Goal: Information Seeking & Learning: Compare options

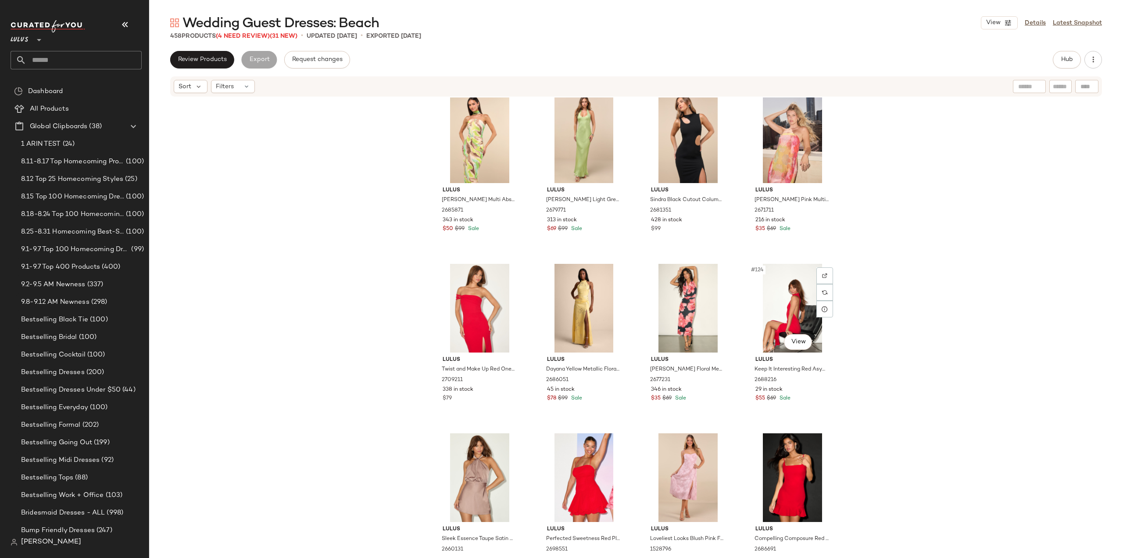
scroll to position [4790, 0]
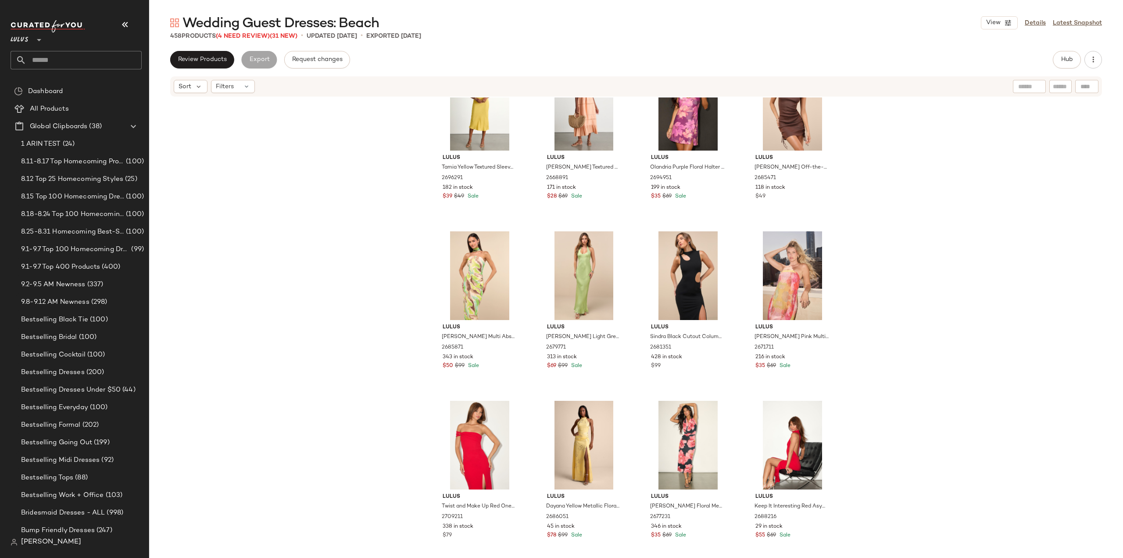
drag, startPoint x: 1117, startPoint y: 216, endPoint x: 1112, endPoint y: 113, distance: 103.3
click at [1112, 113] on div "Lulus Tamia Yellow Textured Sleeveless Midi Slip Dress 2696291 182 in stock $39…" at bounding box center [636, 326] width 974 height 458
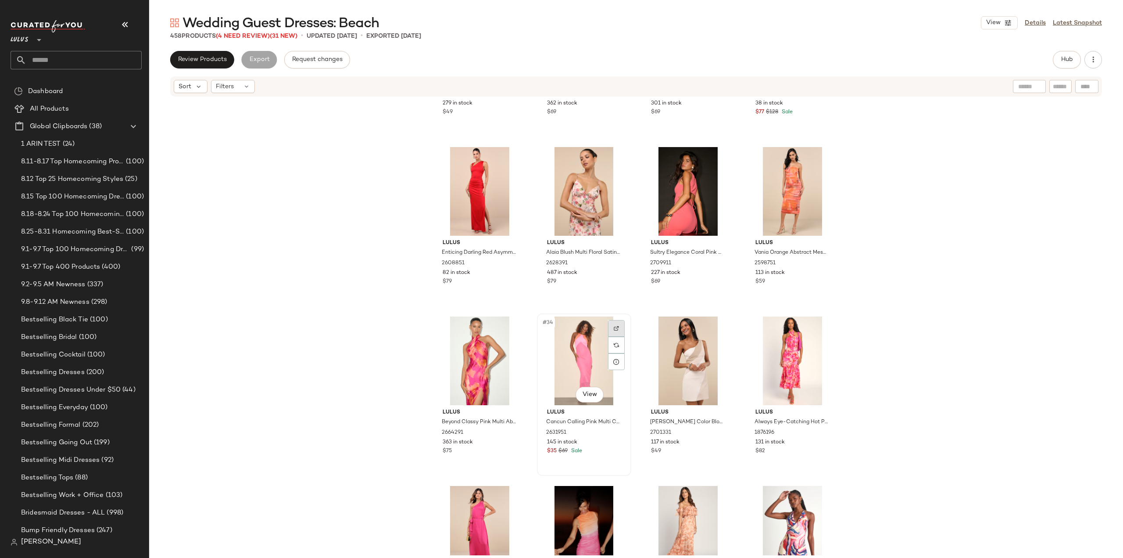
scroll to position [1192, 0]
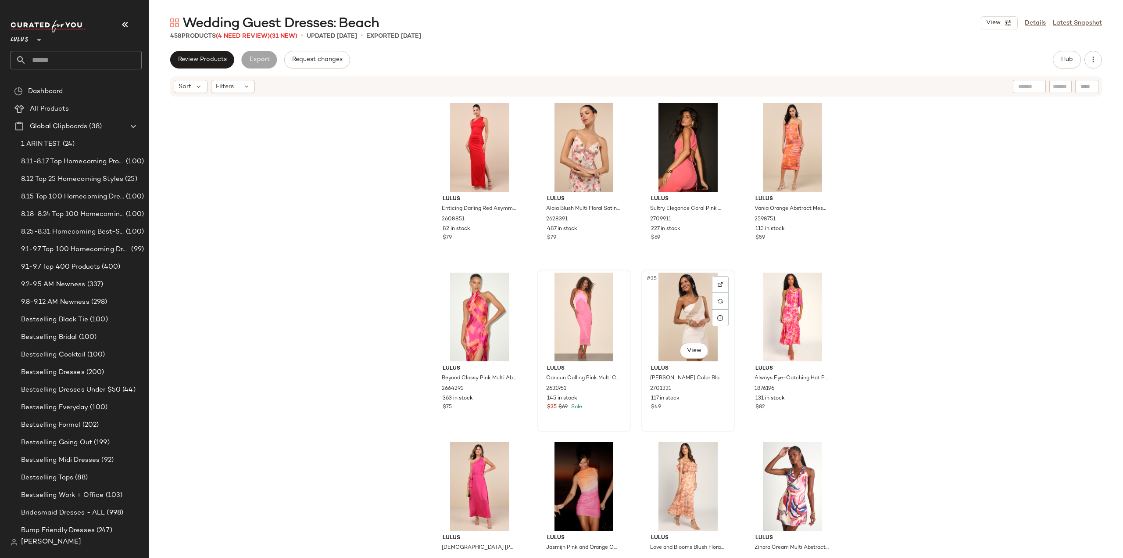
click at [699, 406] on div "$49" at bounding box center [688, 407] width 74 height 8
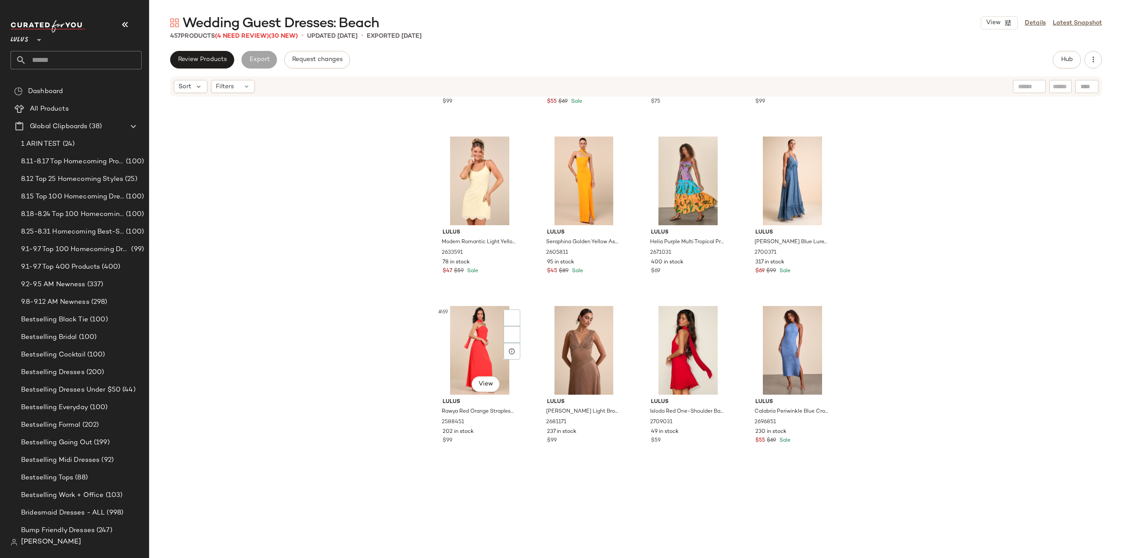
scroll to position [2684, 0]
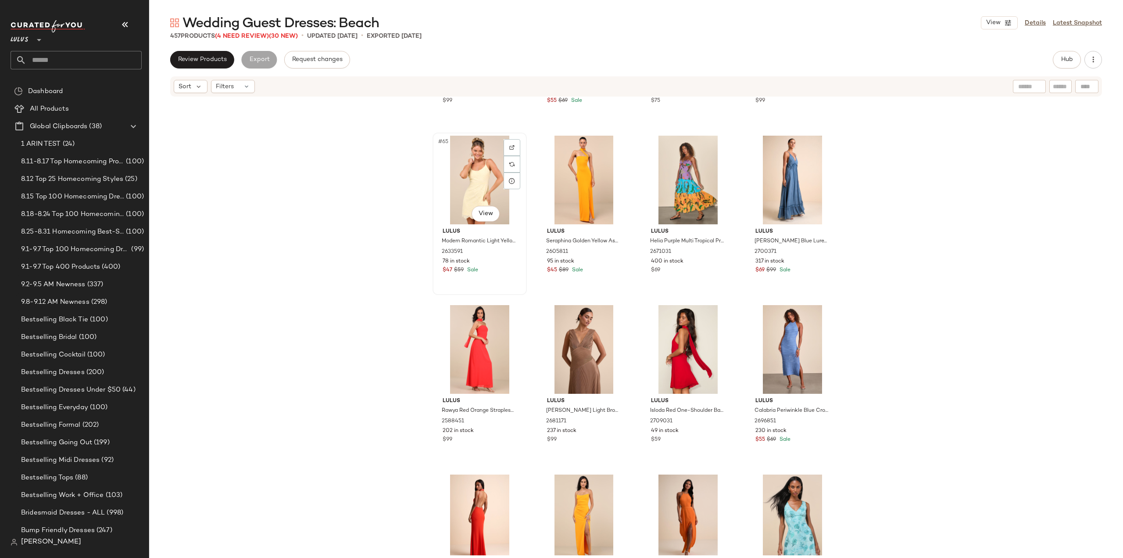
click at [500, 282] on div "#65 View Lulus Modern Romantic Light Yellow Eyelet Lace Mini Dress 2633591 78 i…" at bounding box center [480, 213] width 93 height 161
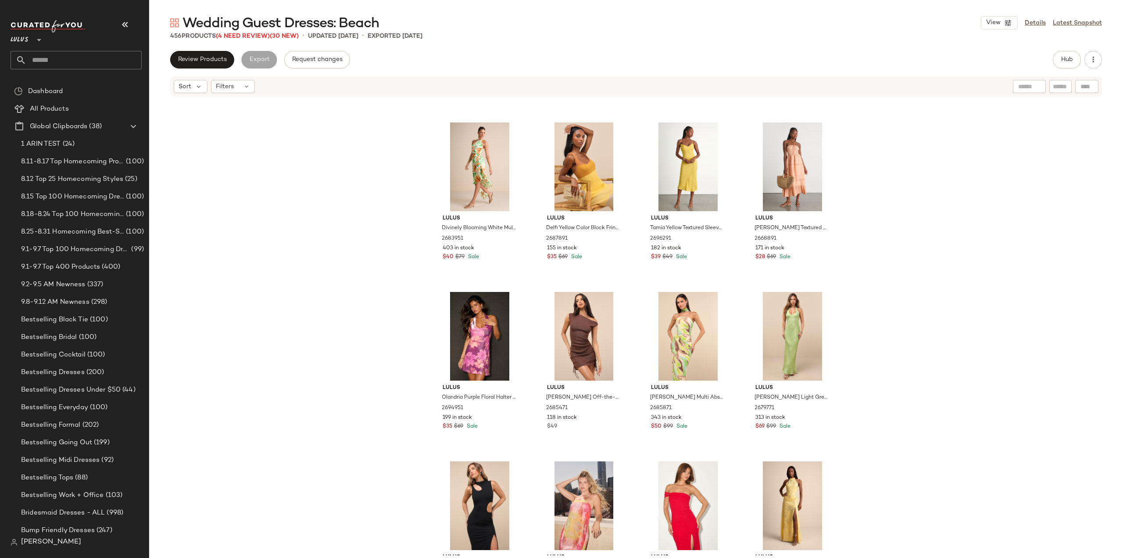
scroll to position [4615, 0]
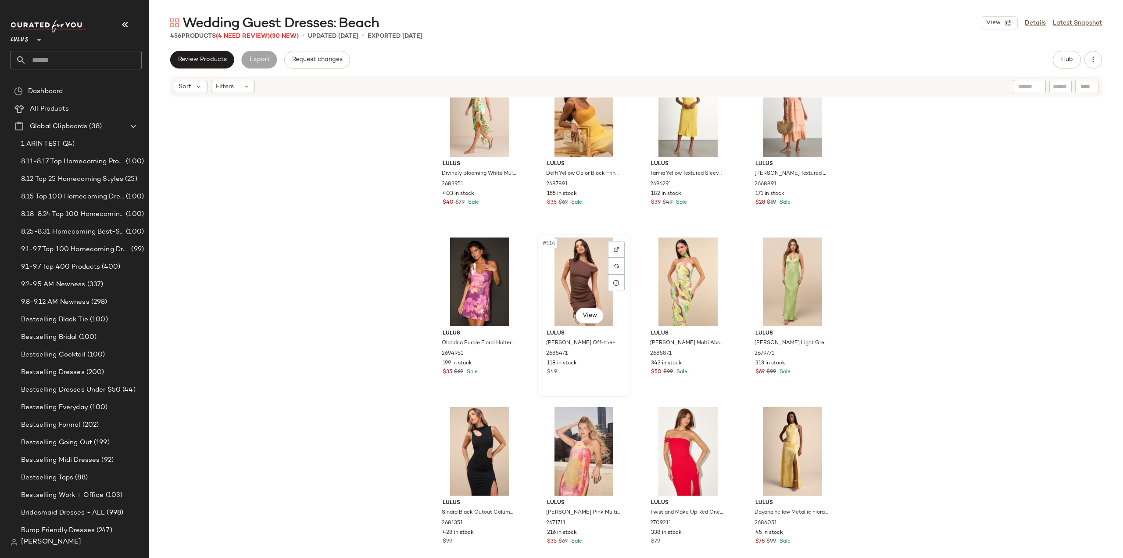
click at [596, 376] on div "$49" at bounding box center [584, 372] width 74 height 8
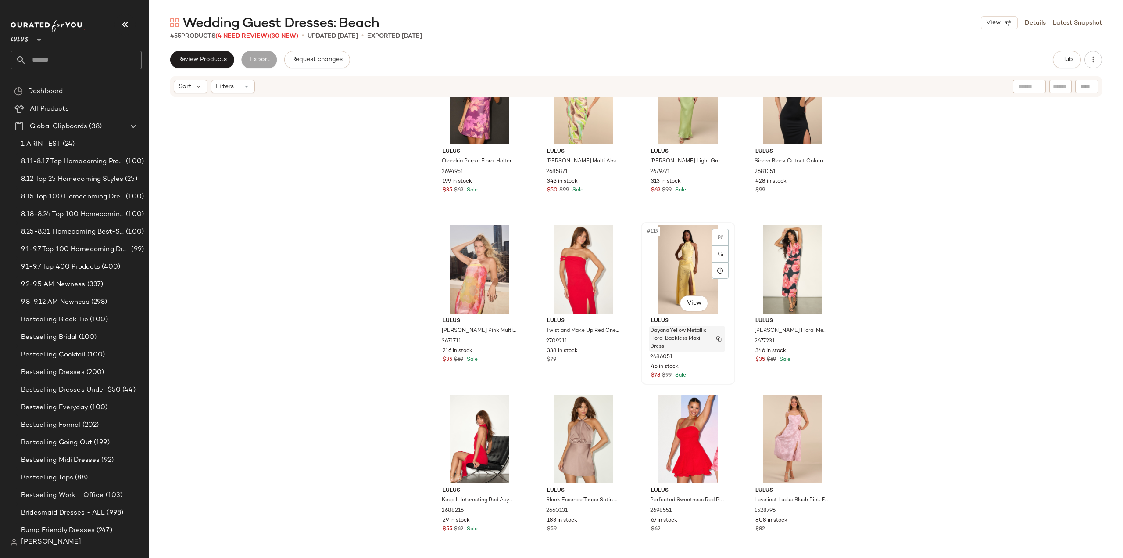
scroll to position [4878, 0]
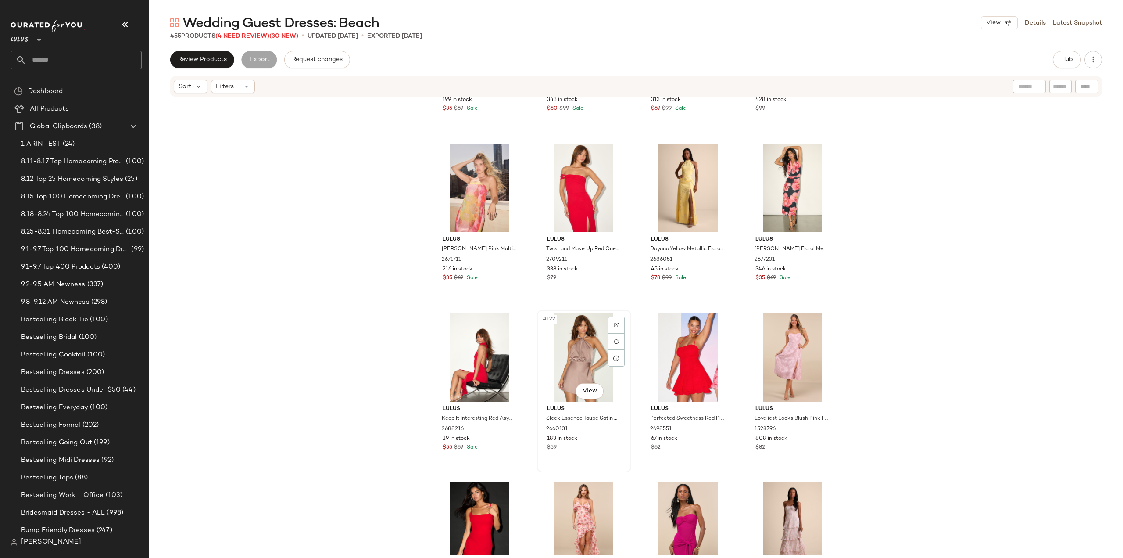
click at [589, 452] on div "[PERSON_NAME] Sleek Essence Taupe Satin Halter Sleeveless Mini Dress 2660131 18…" at bounding box center [584, 427] width 88 height 51
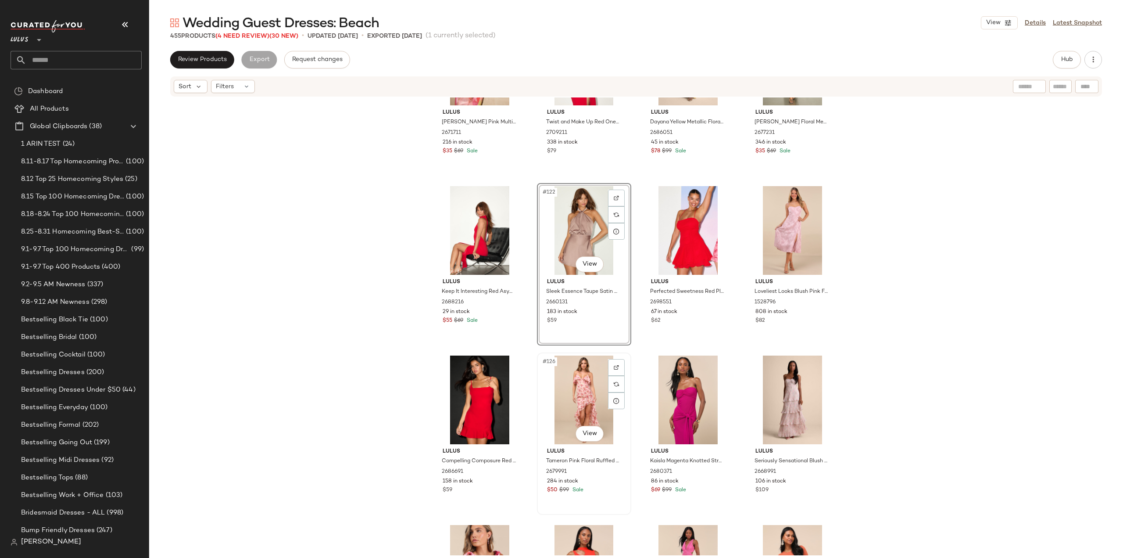
scroll to position [5009, 0]
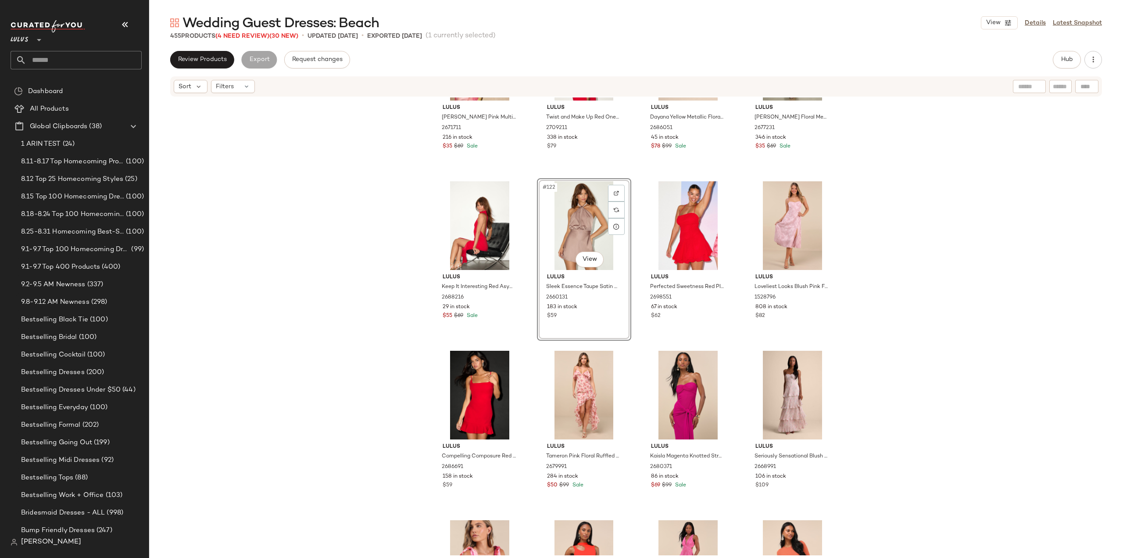
click at [600, 313] on div "#122 View Lulus Sleek Essence Taupe Satin Halter Sleeveless Mini Dress 2660131 …" at bounding box center [584, 259] width 94 height 162
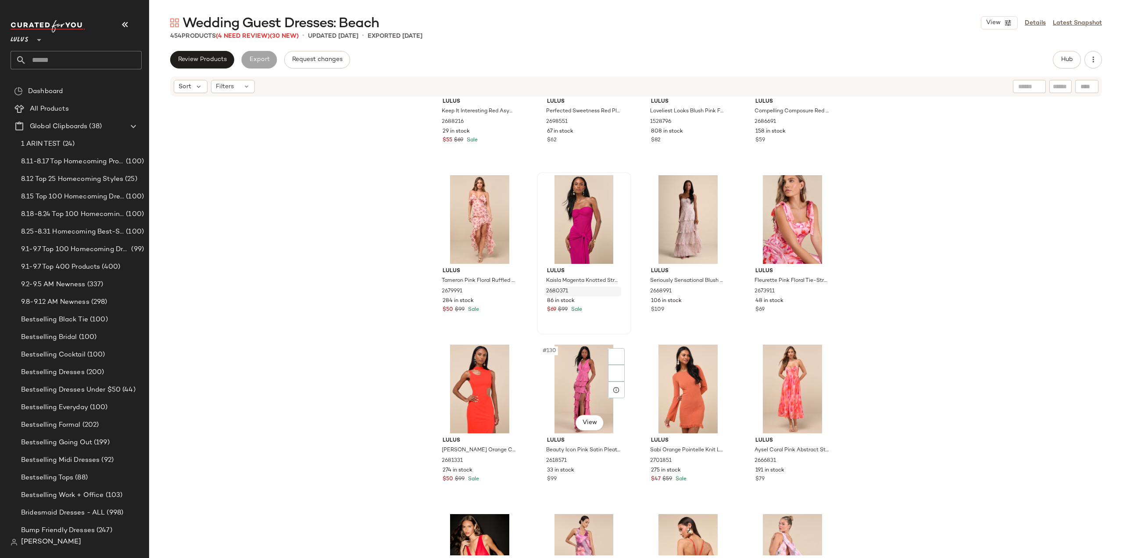
scroll to position [5273, 0]
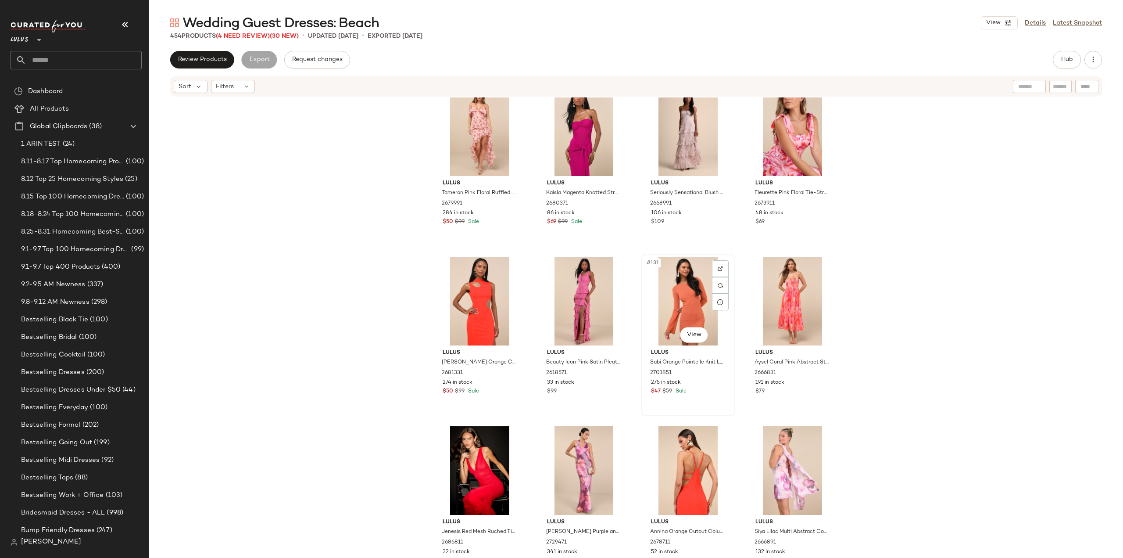
click at [700, 387] on div "Lulus Sabi Orange Pointelle Knit Long Sleeve Mini Dress 2701851 275 in stock $4…" at bounding box center [688, 370] width 88 height 51
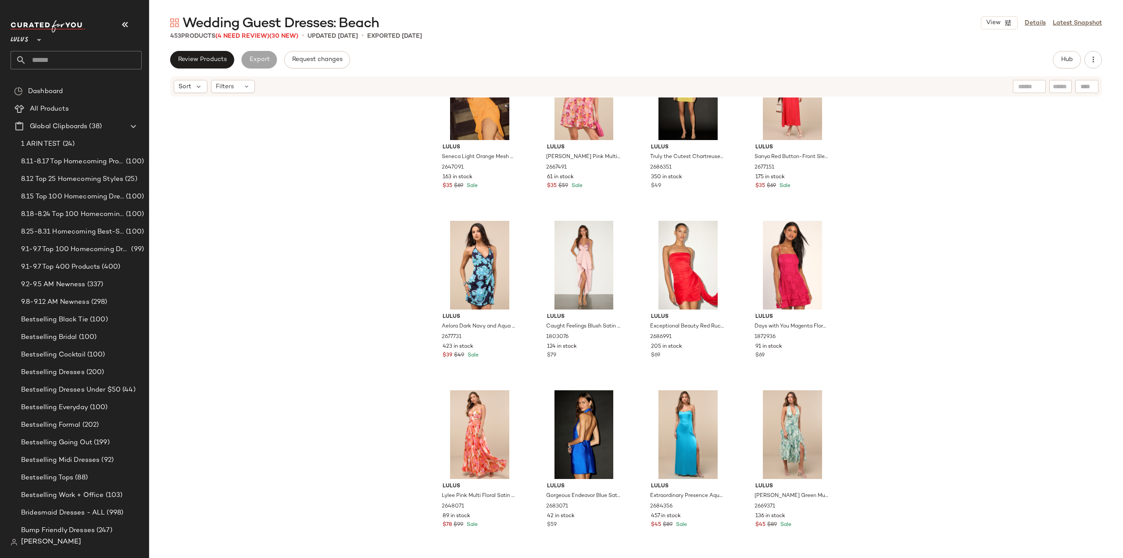
scroll to position [6326, 0]
click at [592, 357] on div "$79" at bounding box center [584, 355] width 74 height 8
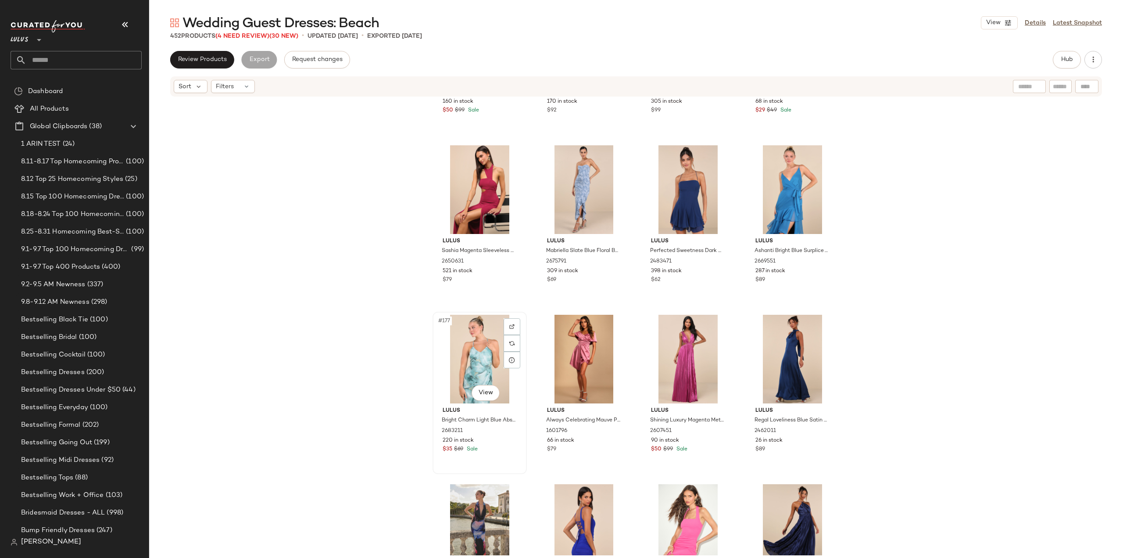
scroll to position [7335, 0]
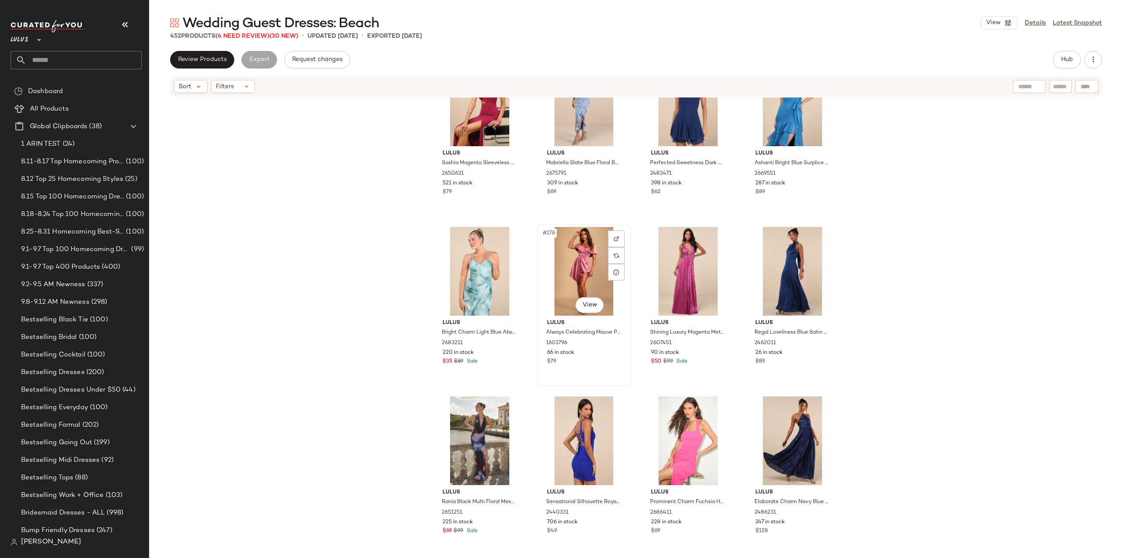
click at [596, 362] on div "$79" at bounding box center [584, 362] width 74 height 8
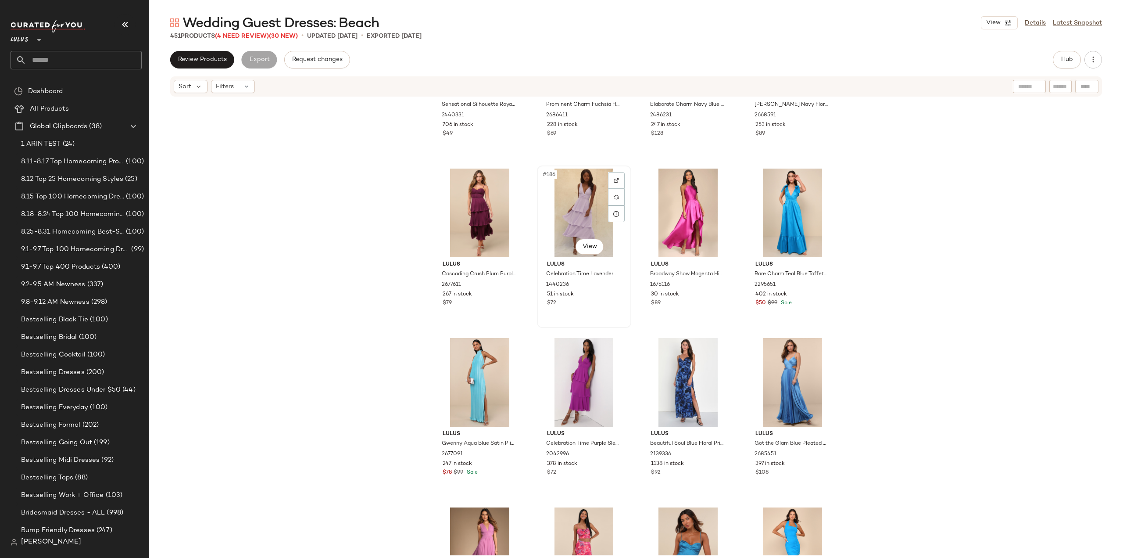
scroll to position [7774, 0]
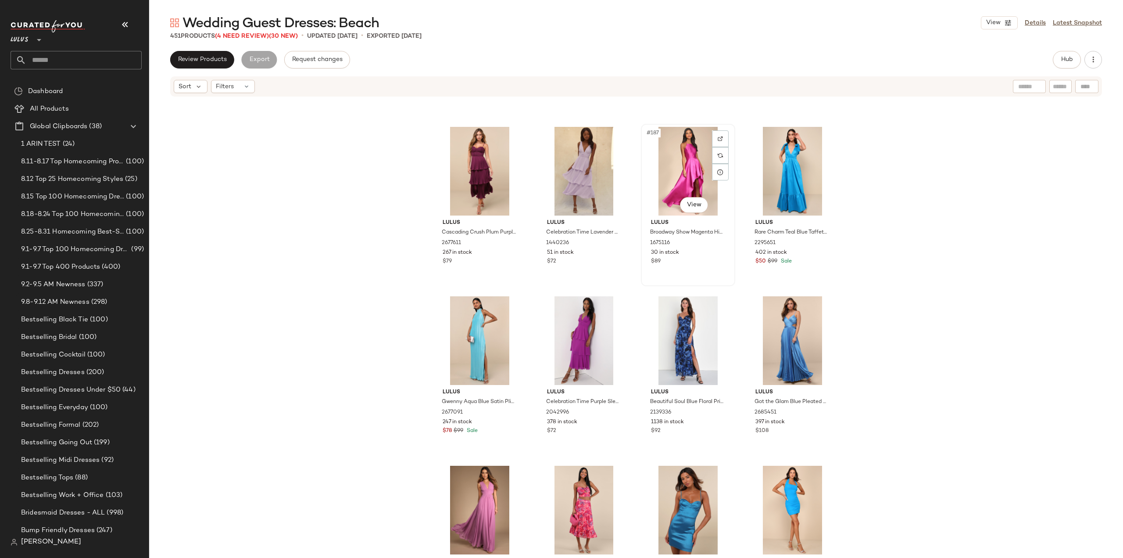
click at [699, 258] on div "$89" at bounding box center [688, 262] width 74 height 8
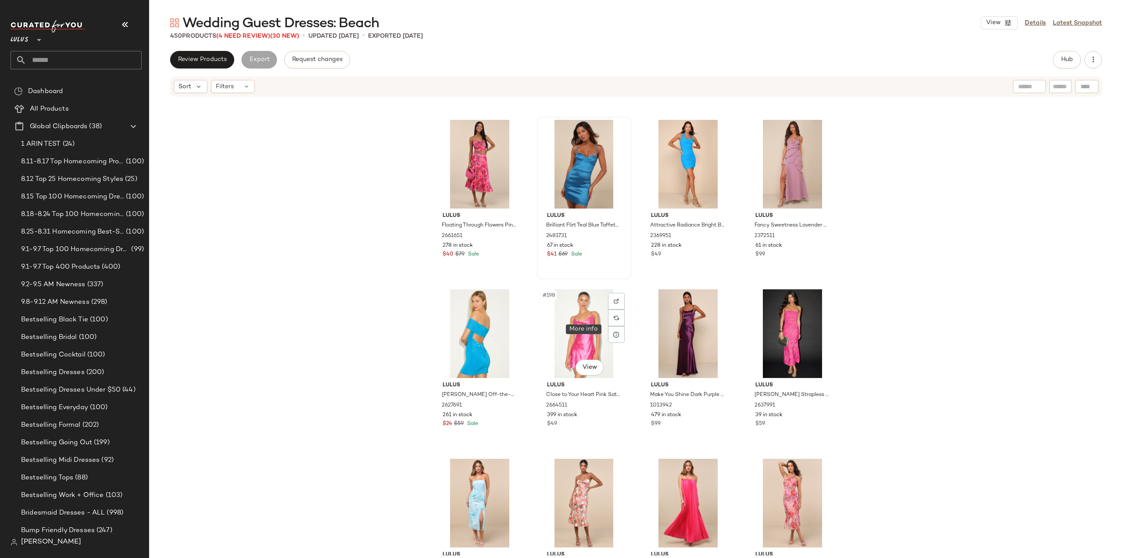
scroll to position [8125, 0]
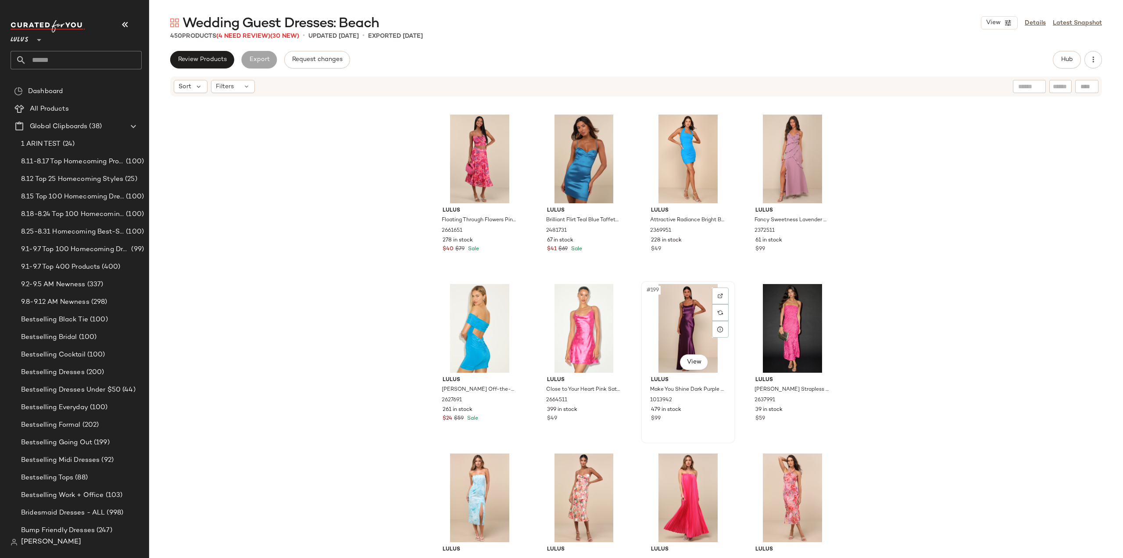
click at [710, 416] on div "$99" at bounding box center [688, 419] width 74 height 8
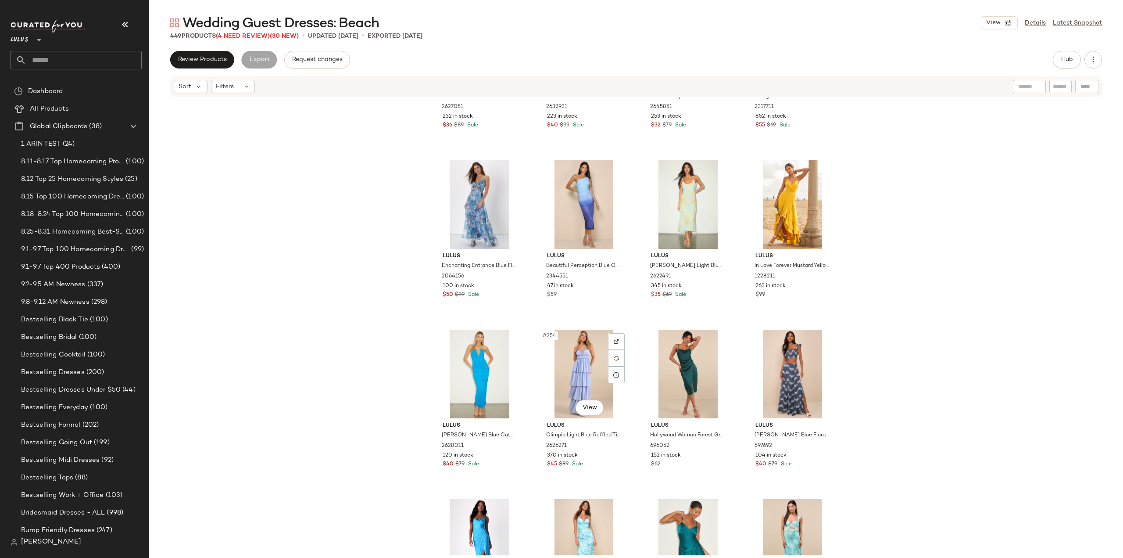
scroll to position [10538, 0]
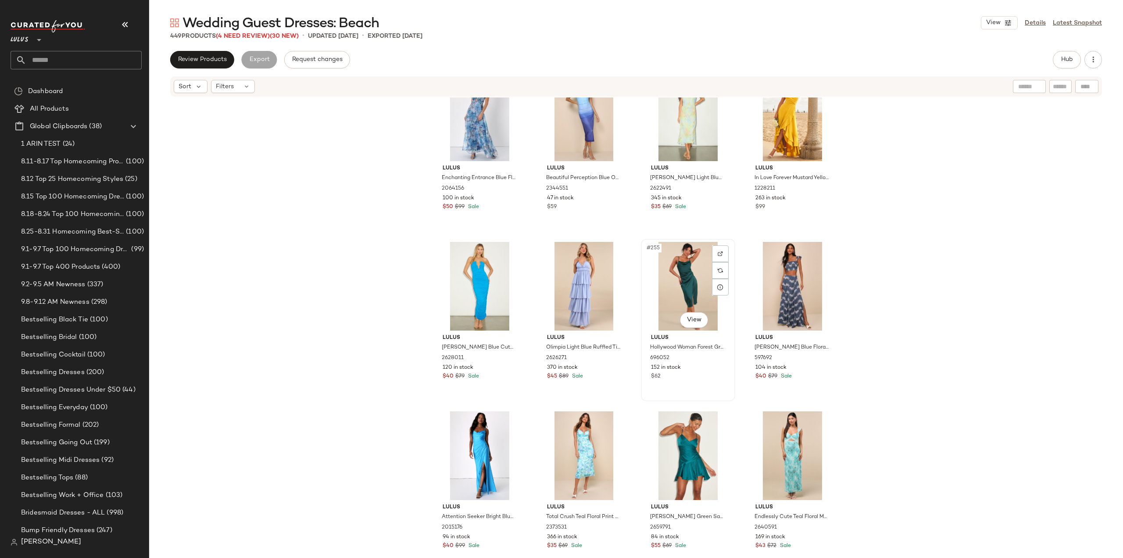
click at [703, 381] on div "#255 View Lulus Hollywood Woman Forest Green Satin Midi Dress 696052 152 in sto…" at bounding box center [688, 320] width 93 height 161
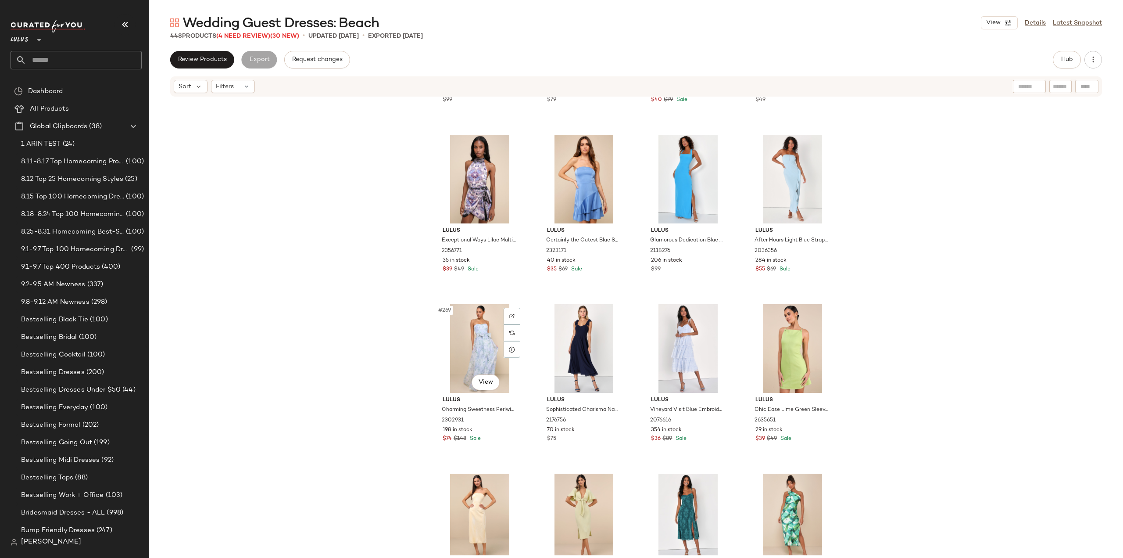
scroll to position [11241, 0]
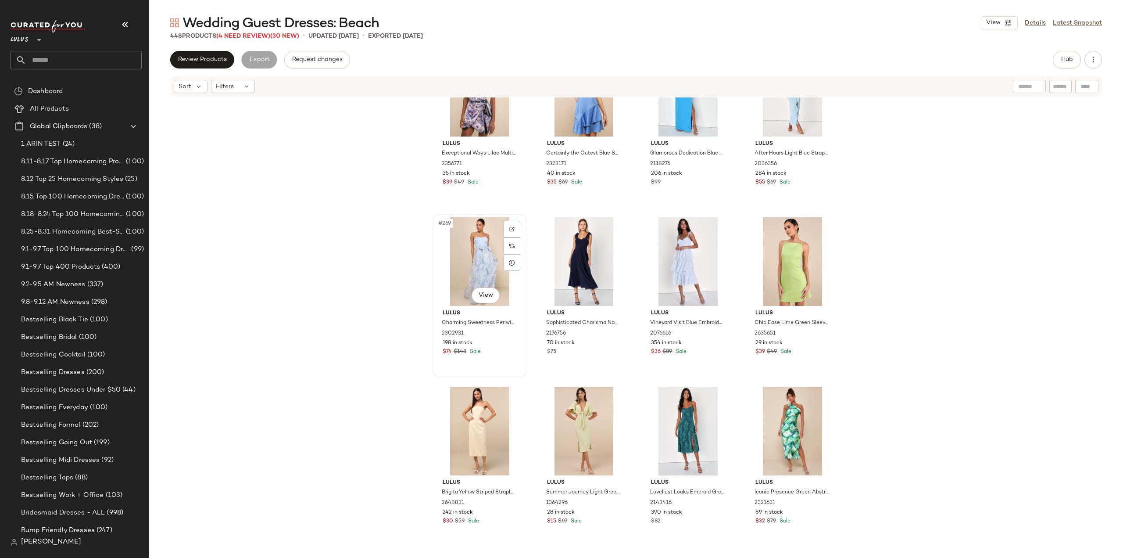
click at [501, 359] on div "#269 View Lulus Charming Sweetness Periwinkle Floral Organza Pleated Maxi Dress…" at bounding box center [480, 295] width 93 height 161
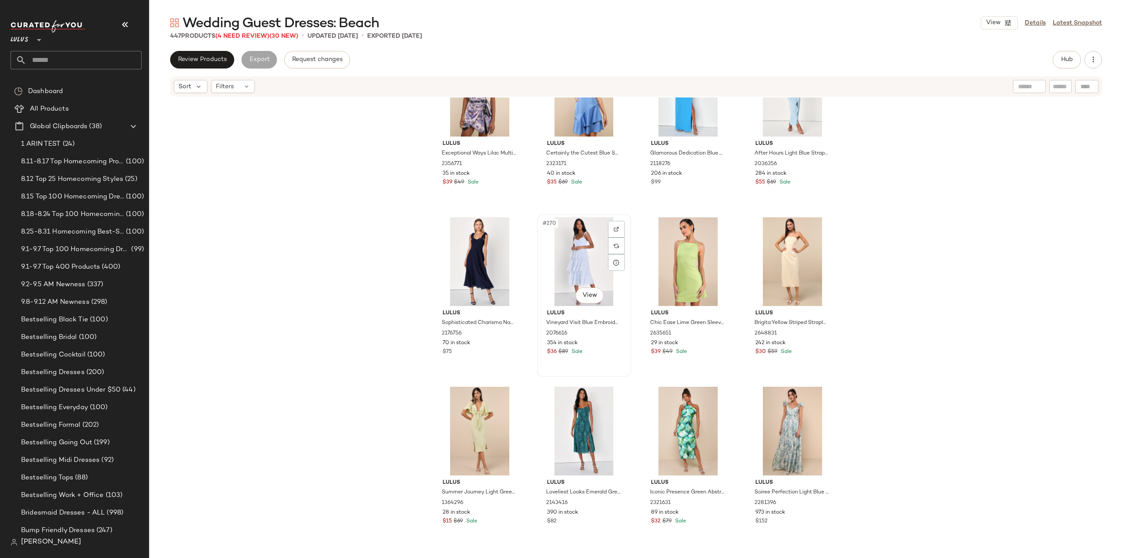
click at [601, 364] on div "#270 View Lulus Vineyard Visit Blue Embroidered Tie-Strap Tiered Midi Dress 207…" at bounding box center [584, 295] width 93 height 161
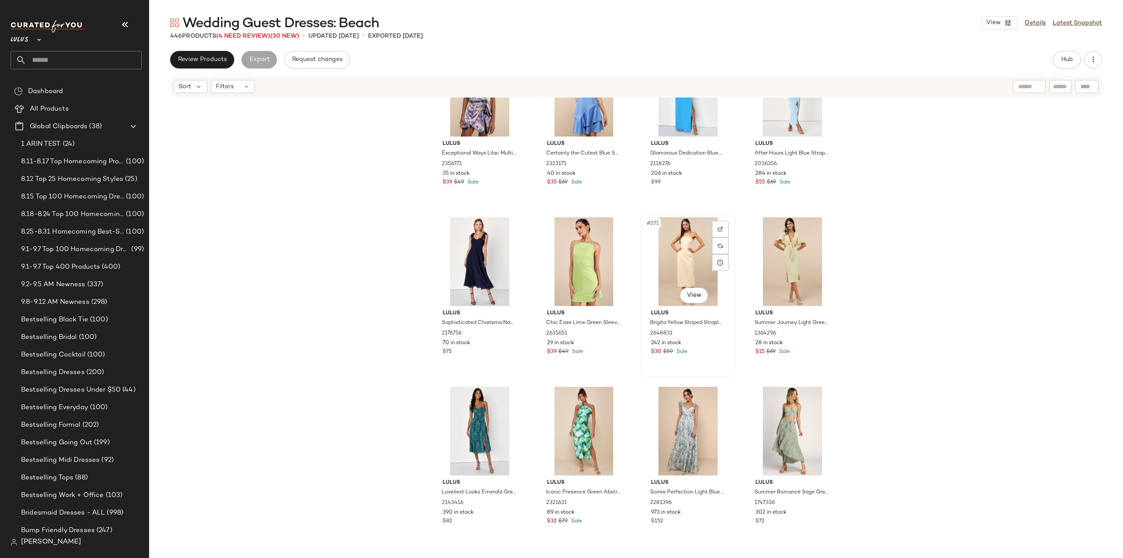
scroll to position [11372, 0]
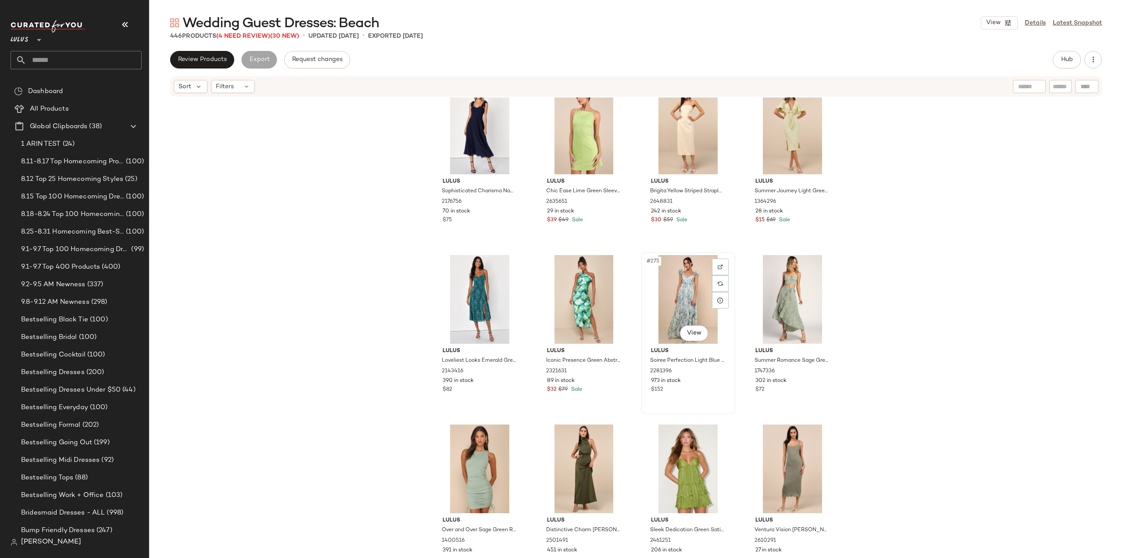
click at [706, 383] on div "973 in stock" at bounding box center [688, 381] width 74 height 8
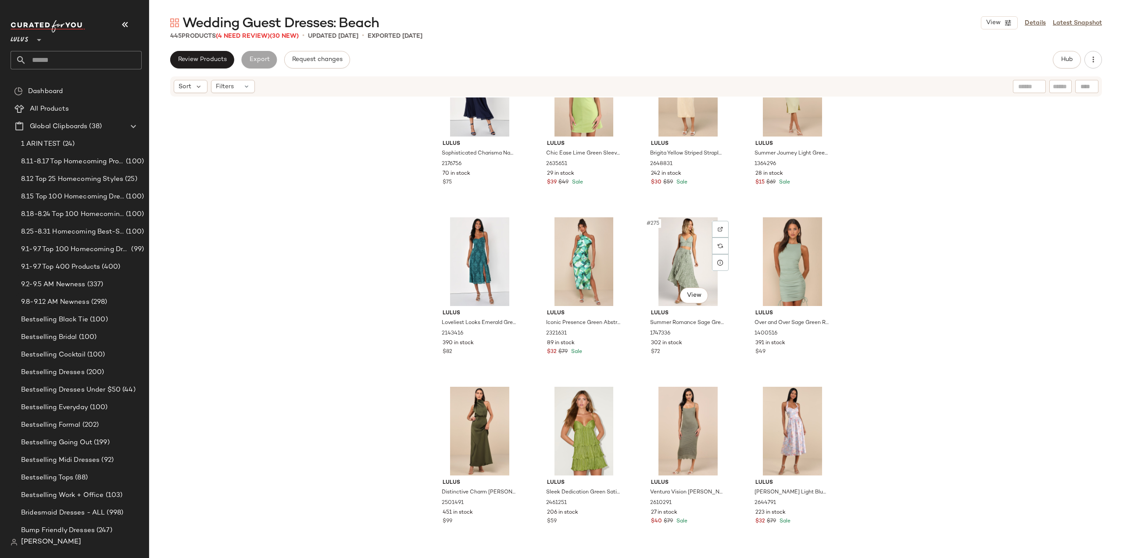
scroll to position [11460, 0]
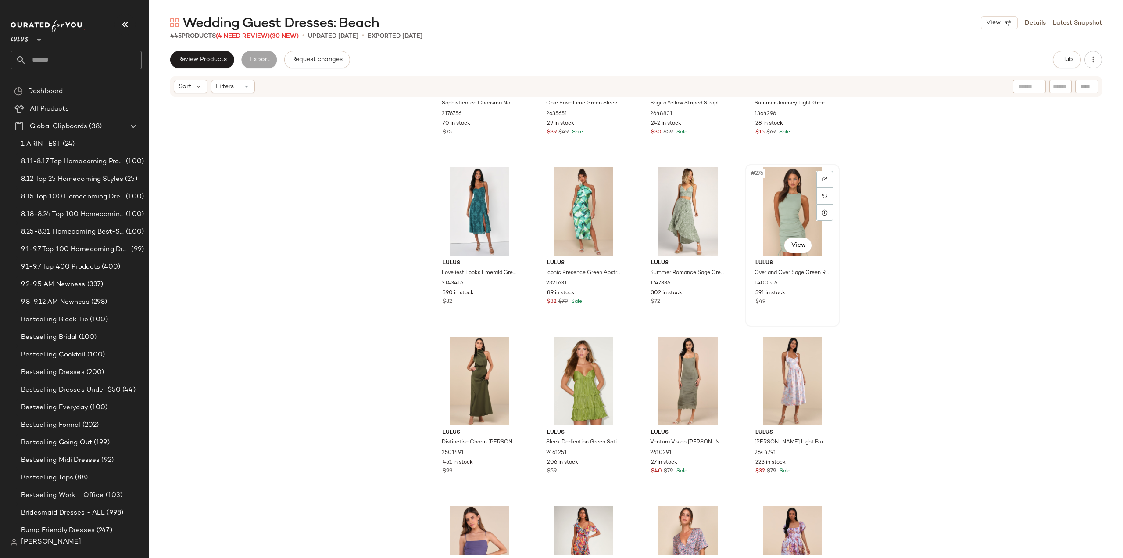
click at [800, 314] on div "#276 View Lulus Over and Over Sage Green Ribbed Drawstring Ruched Bodycon Dress…" at bounding box center [792, 245] width 93 height 161
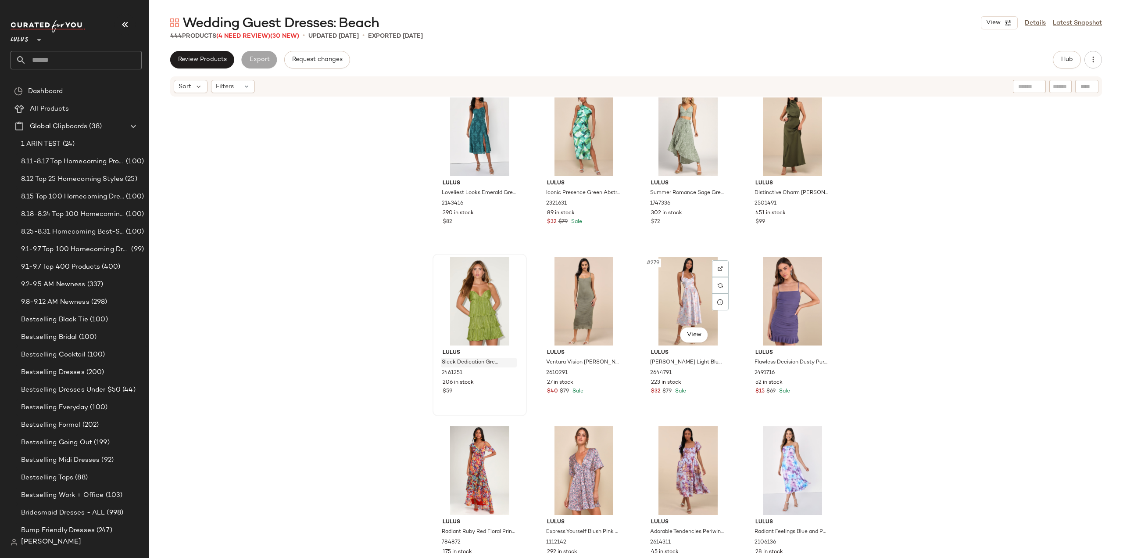
scroll to position [11548, 0]
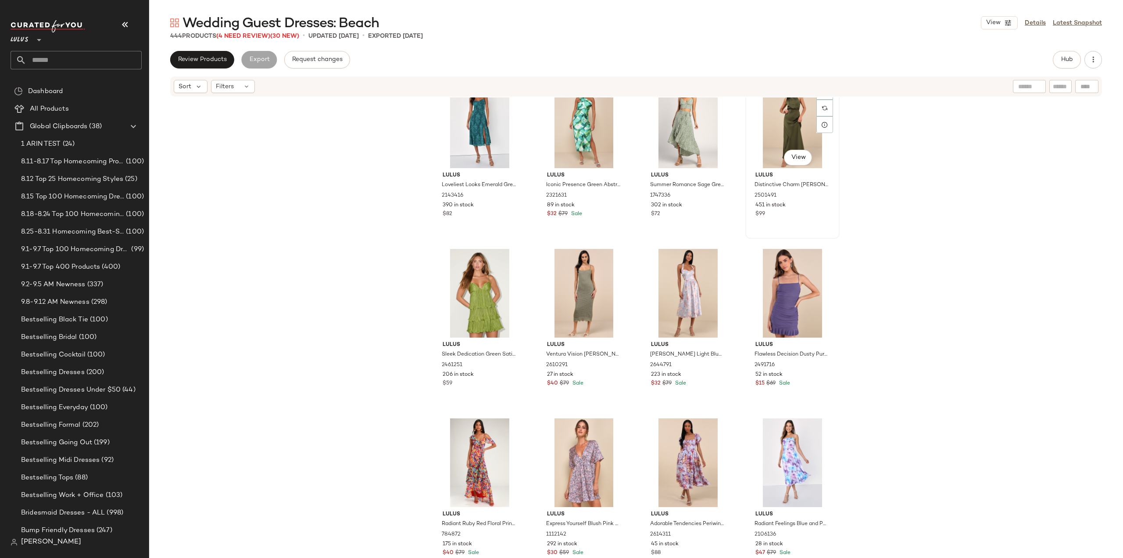
click at [813, 225] on div "#276 View Lulus Distinctive Charm [PERSON_NAME] Satin [MEDICAL_DATA] Maxi Dress…" at bounding box center [792, 157] width 93 height 161
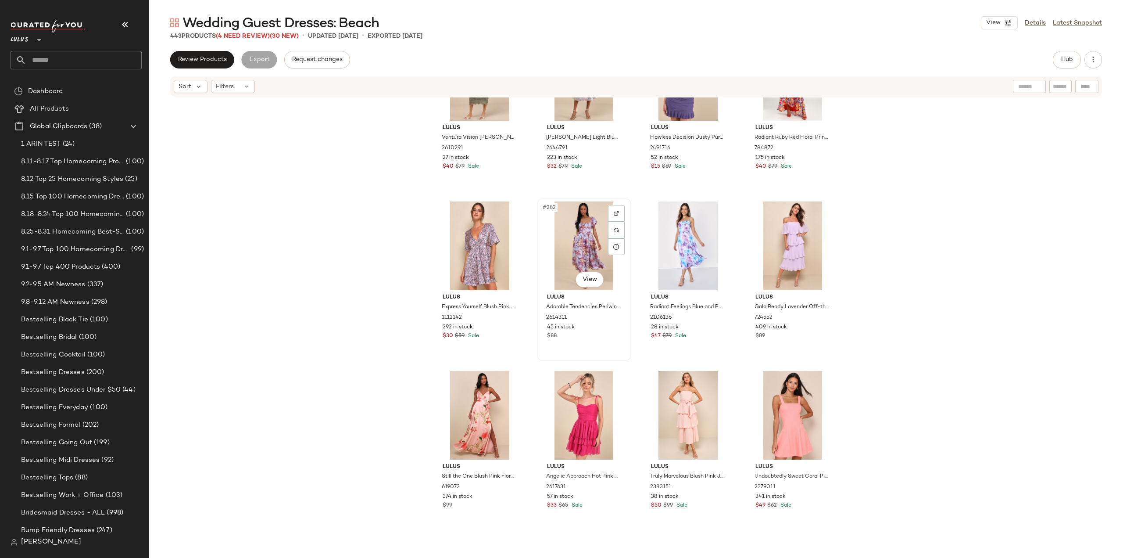
scroll to position [11767, 0]
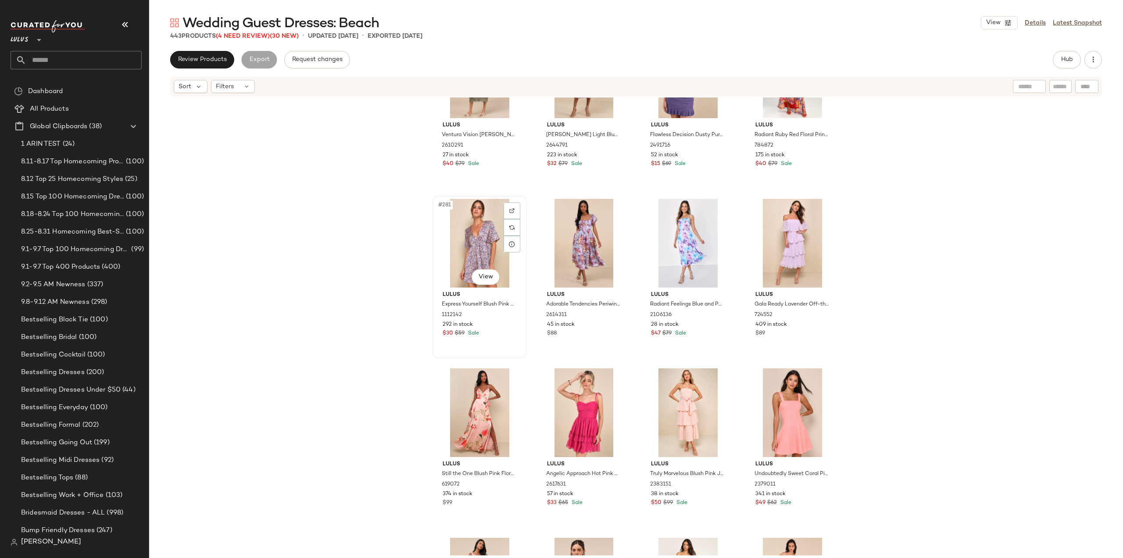
click at [487, 332] on div "$30 $59 Sale" at bounding box center [480, 334] width 74 height 8
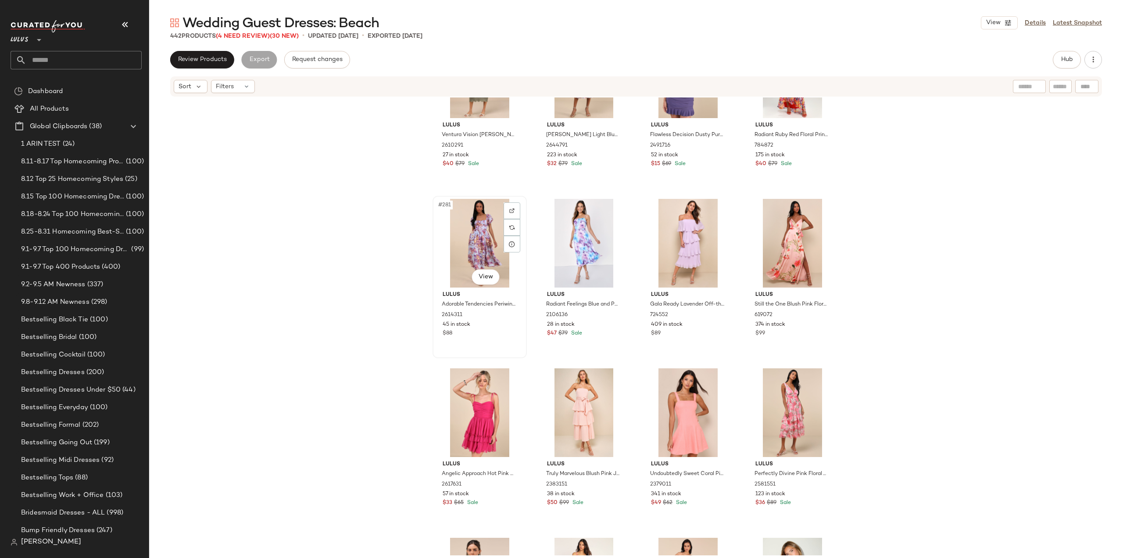
click at [488, 338] on div "#281 View Lulus Adorable Tendencies Periwinkle Floral Puff Sleeve Midi Dress 26…" at bounding box center [480, 277] width 93 height 161
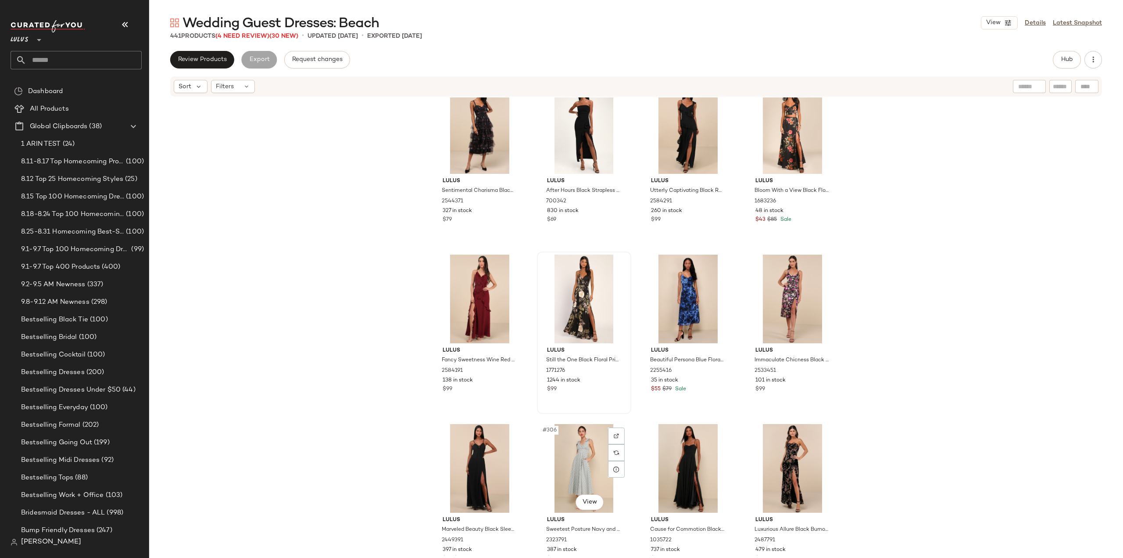
scroll to position [12645, 0]
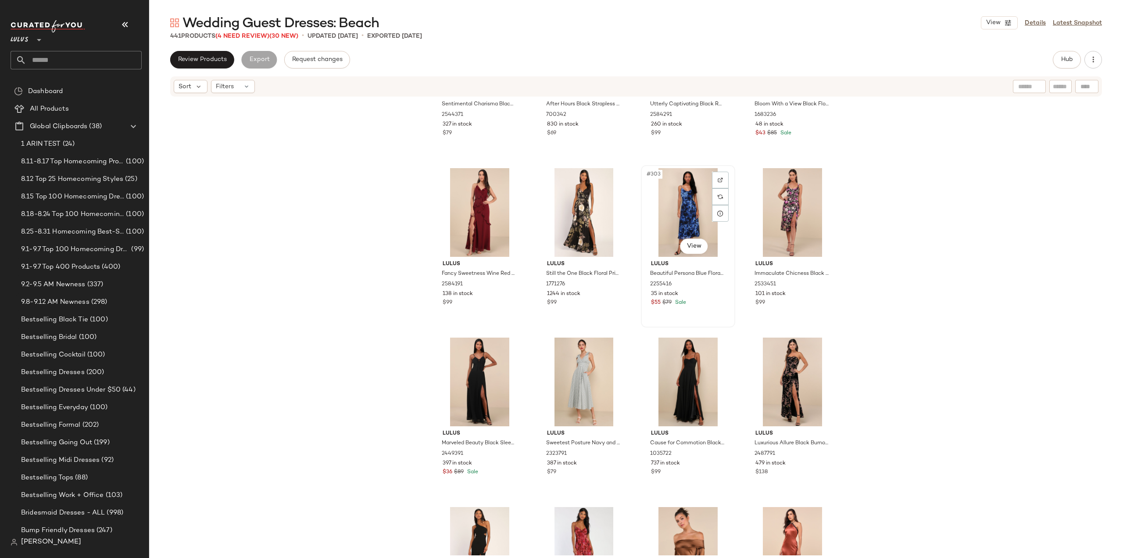
click at [703, 299] on div "$55 $79 Sale" at bounding box center [688, 303] width 74 height 8
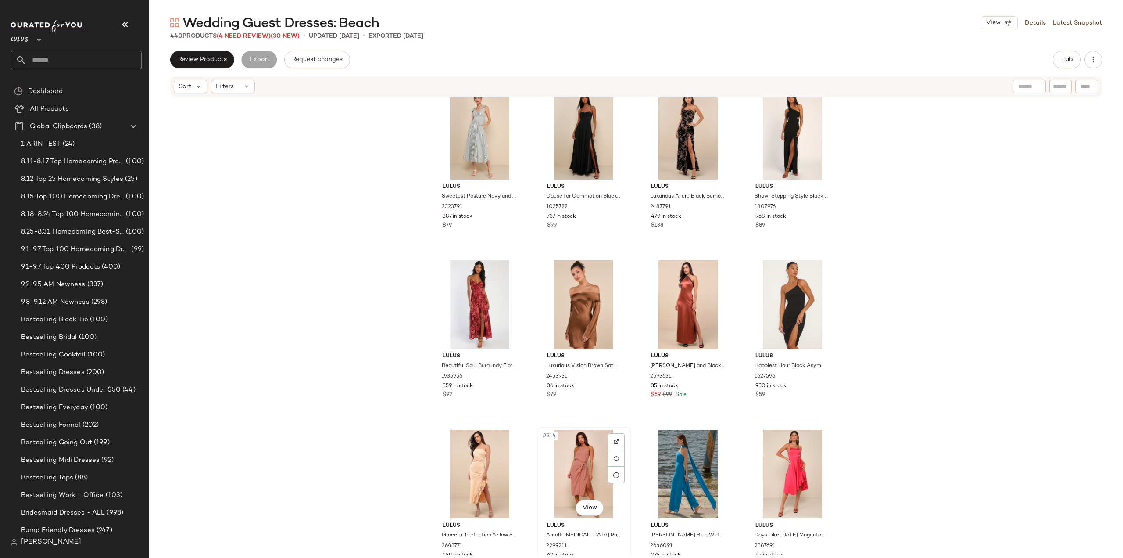
scroll to position [12952, 0]
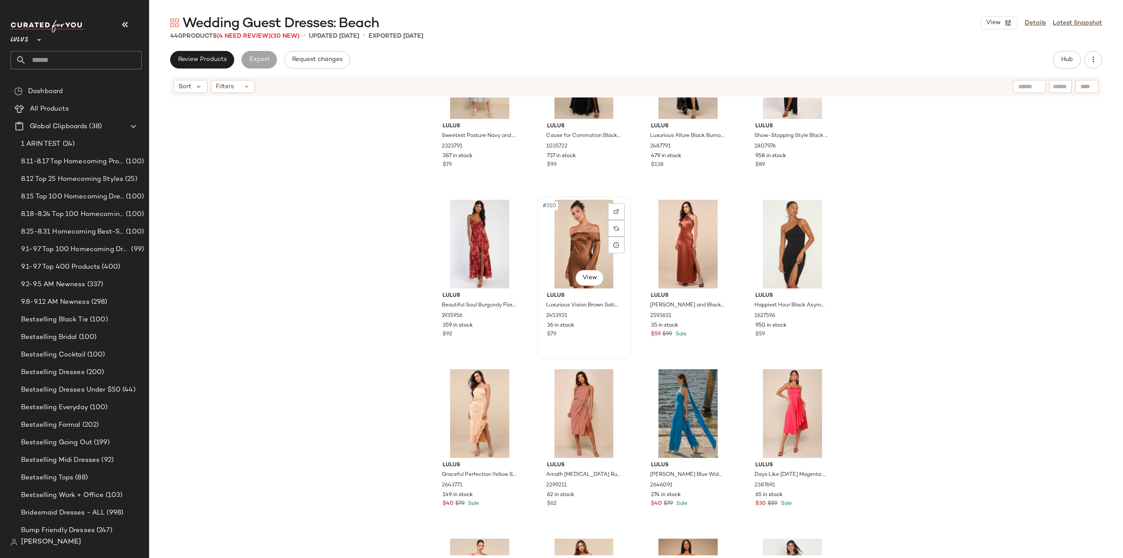
click at [601, 336] on div "$79" at bounding box center [584, 334] width 74 height 8
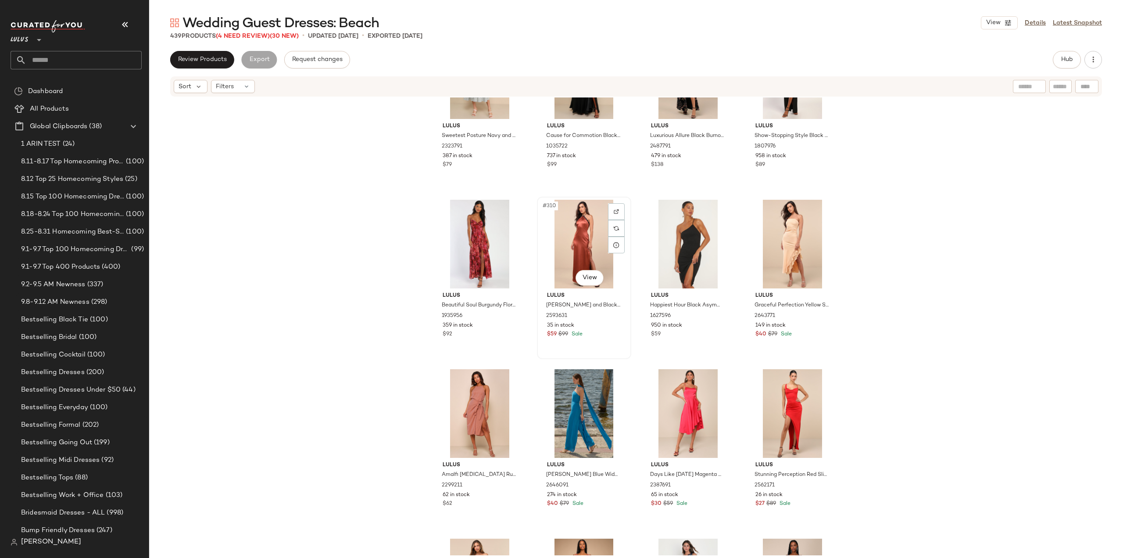
click at [597, 336] on div "$59 $99 Sale" at bounding box center [584, 334] width 74 height 8
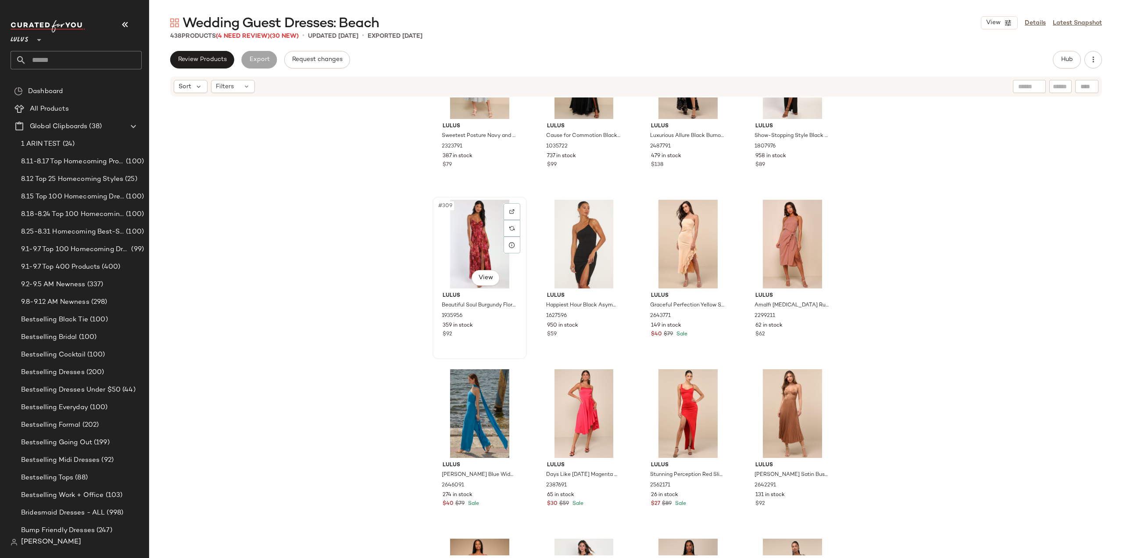
click at [501, 333] on div "$92" at bounding box center [480, 334] width 74 height 8
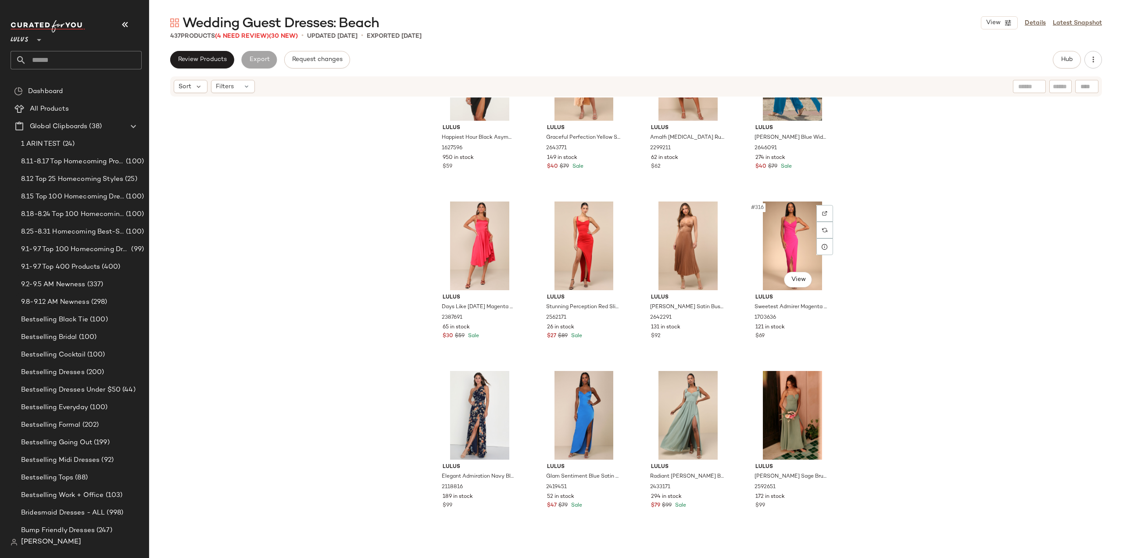
scroll to position [13127, 0]
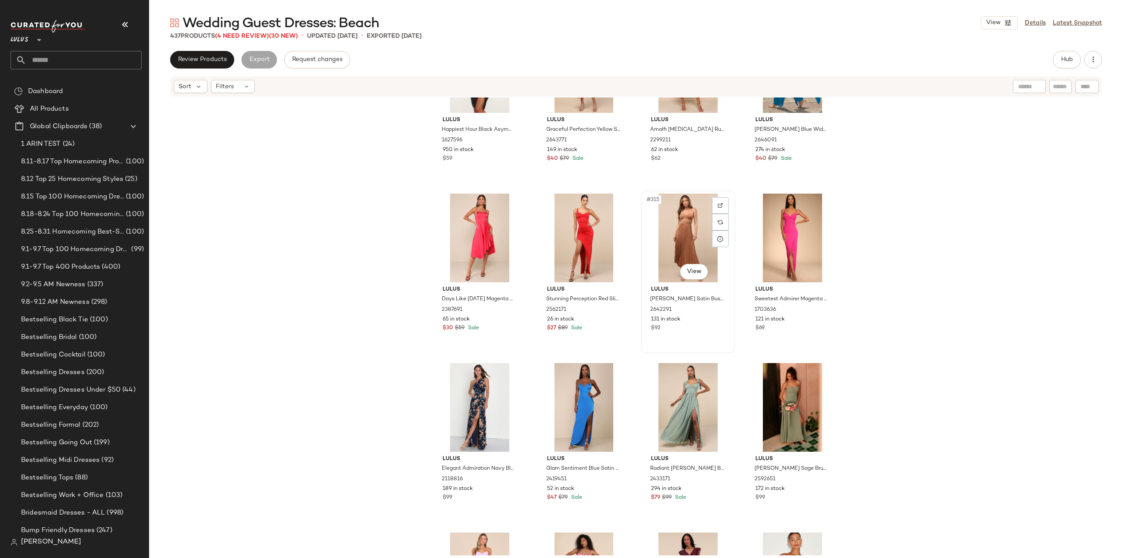
click at [693, 326] on div "$92" at bounding box center [688, 328] width 74 height 8
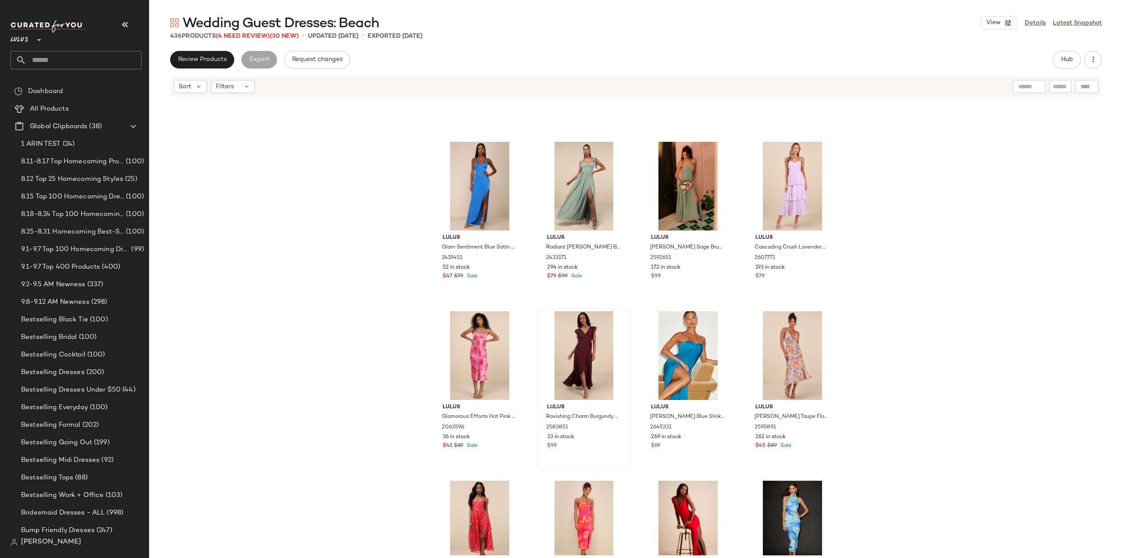
scroll to position [13435, 0]
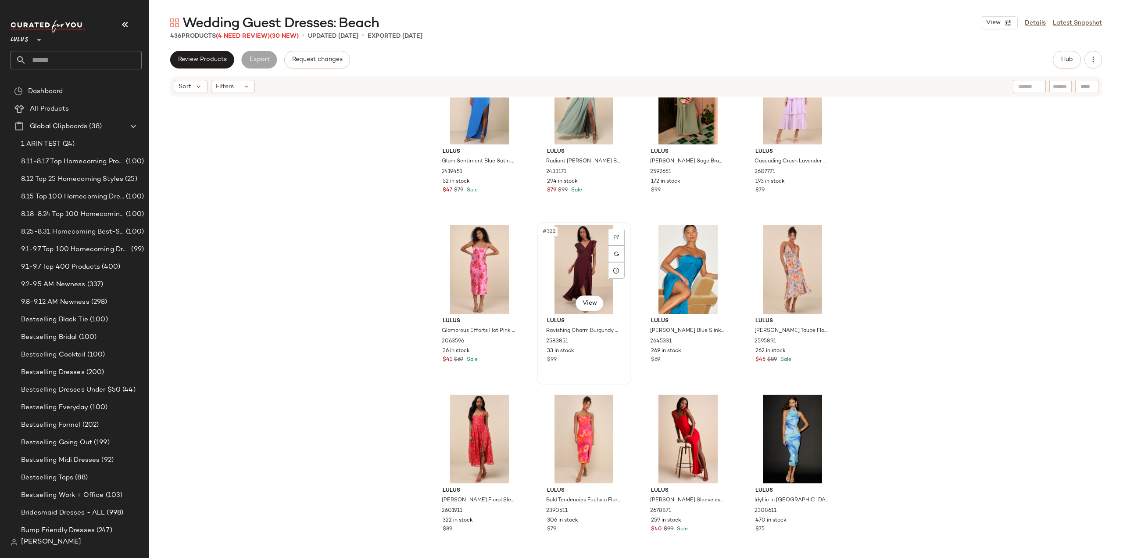
click at [595, 361] on div "$99" at bounding box center [584, 360] width 74 height 8
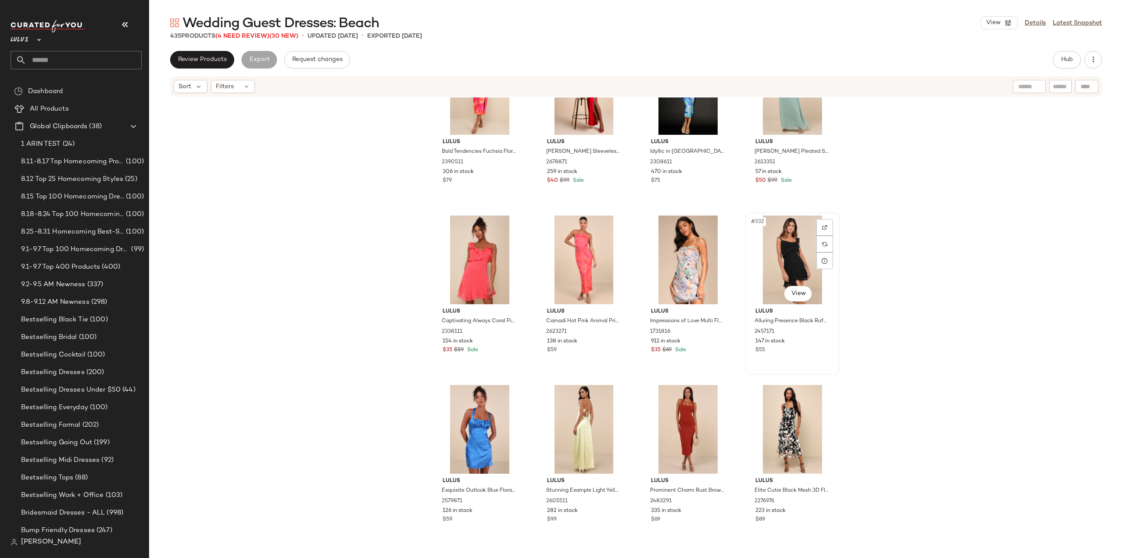
scroll to position [13786, 0]
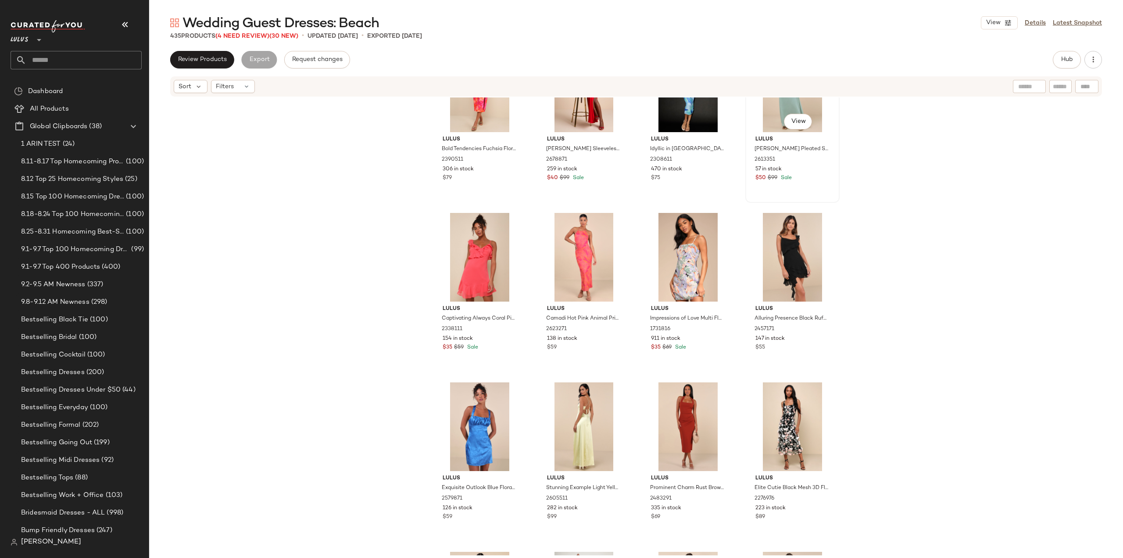
click at [811, 172] on div "57 in stock" at bounding box center [793, 169] width 74 height 8
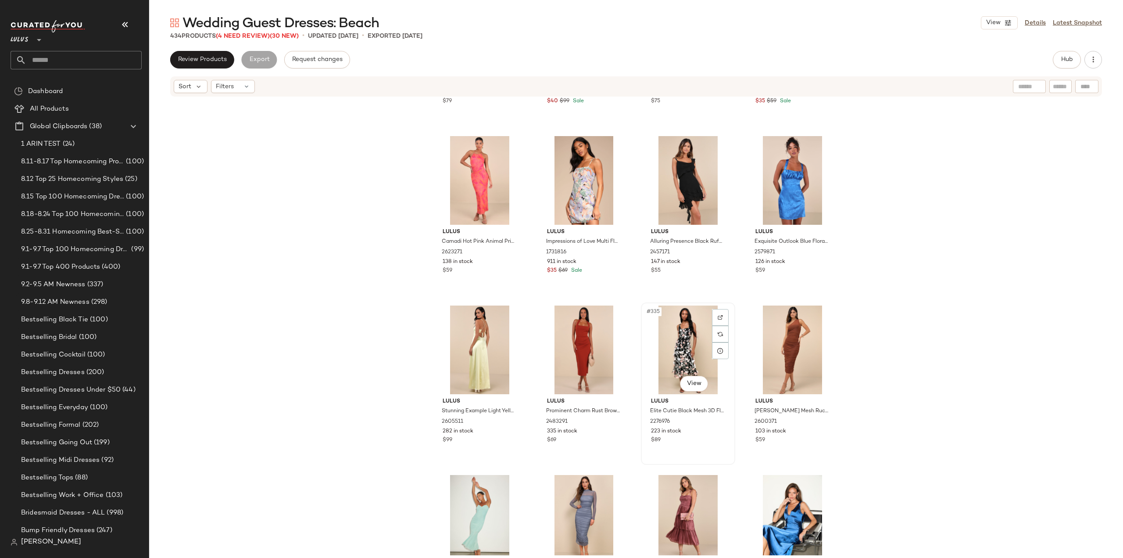
scroll to position [13917, 0]
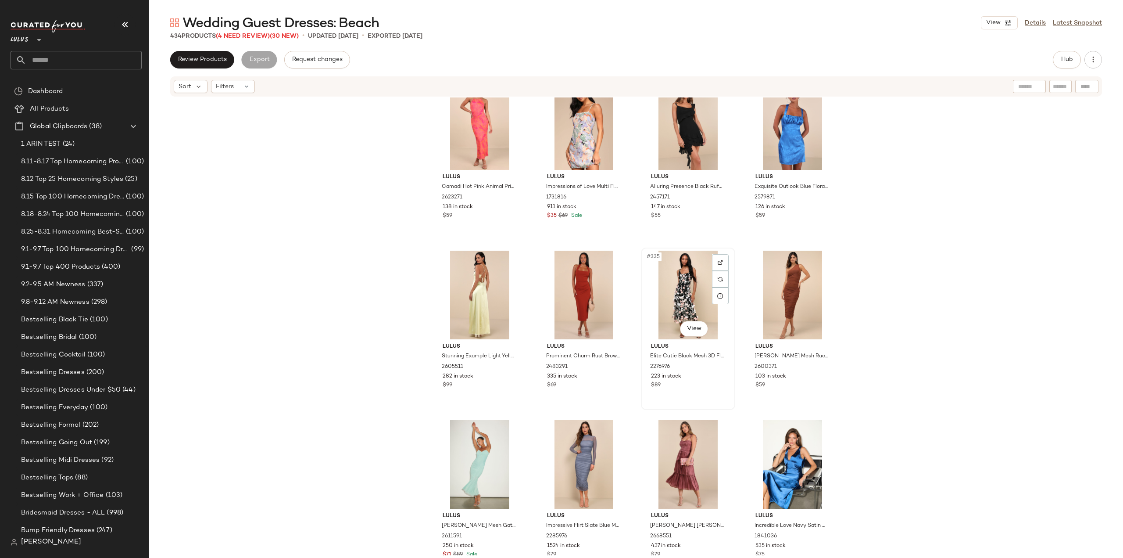
click at [703, 391] on div "#335 View Lulus Elite Cutie Black Mesh 3D Floral Embroidered Midi Dress 2276976…" at bounding box center [688, 328] width 93 height 161
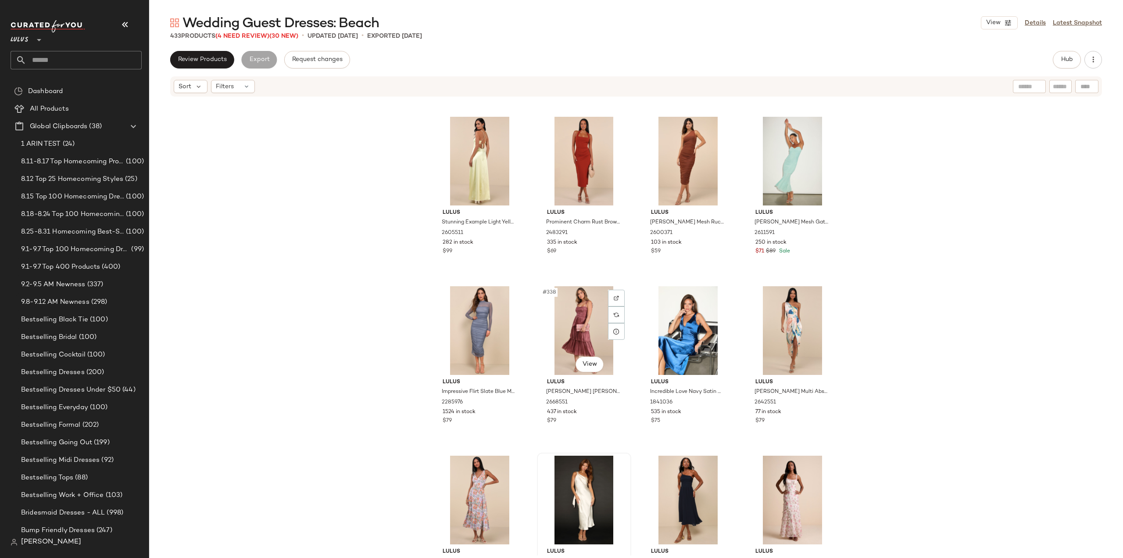
scroll to position [14137, 0]
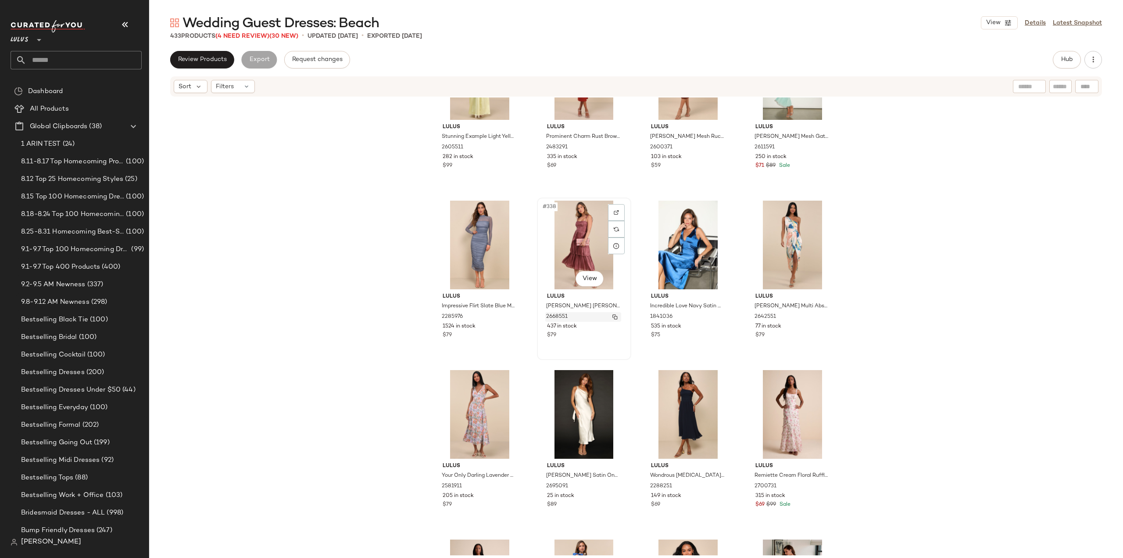
click at [599, 319] on div "2668551" at bounding box center [583, 317] width 76 height 10
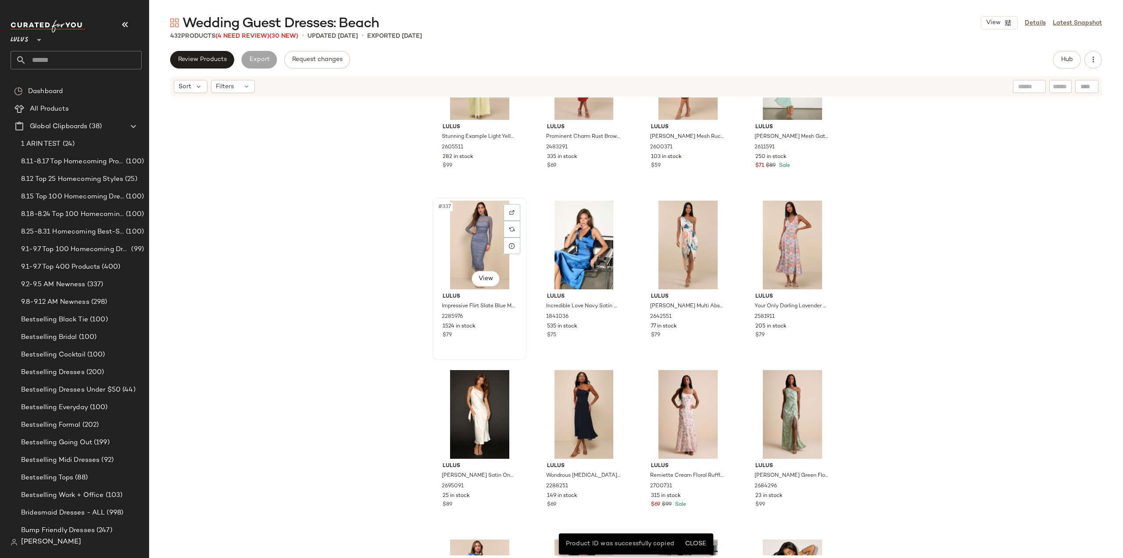
click at [491, 333] on div "$79" at bounding box center [480, 335] width 74 height 8
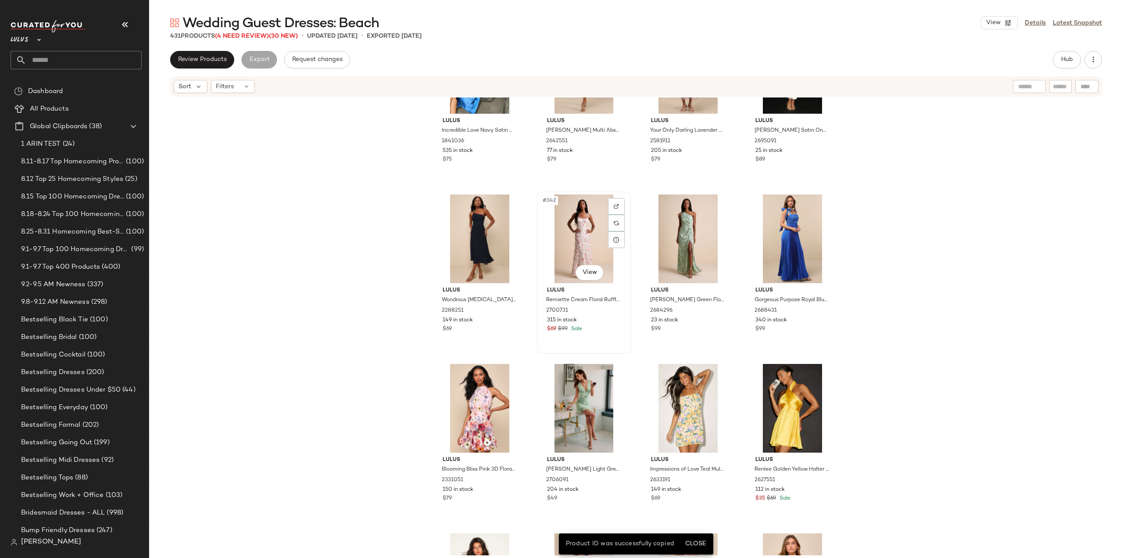
scroll to position [14400, 0]
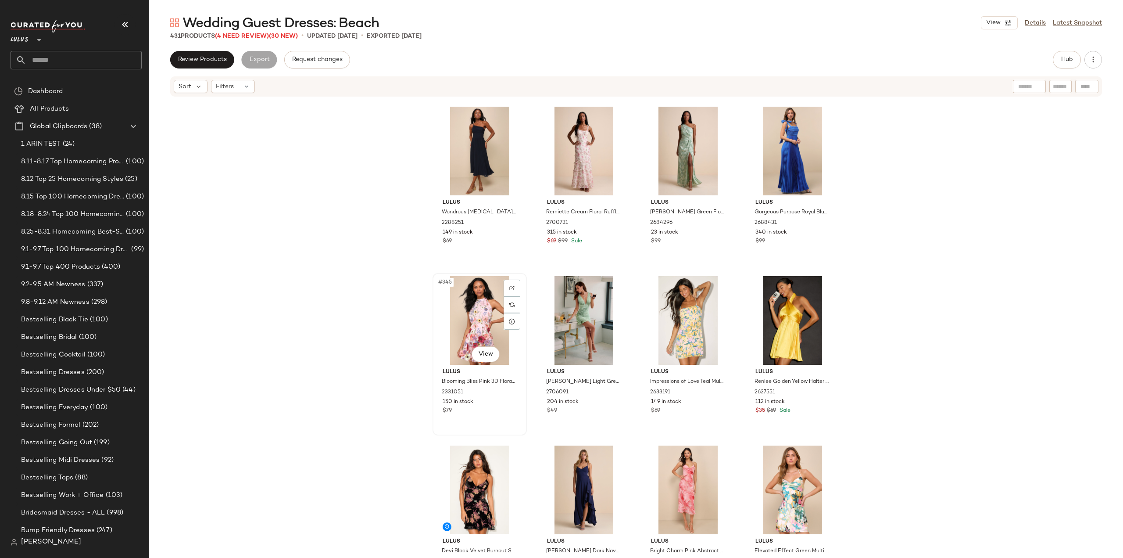
click at [498, 402] on div "150 in stock" at bounding box center [480, 402] width 74 height 8
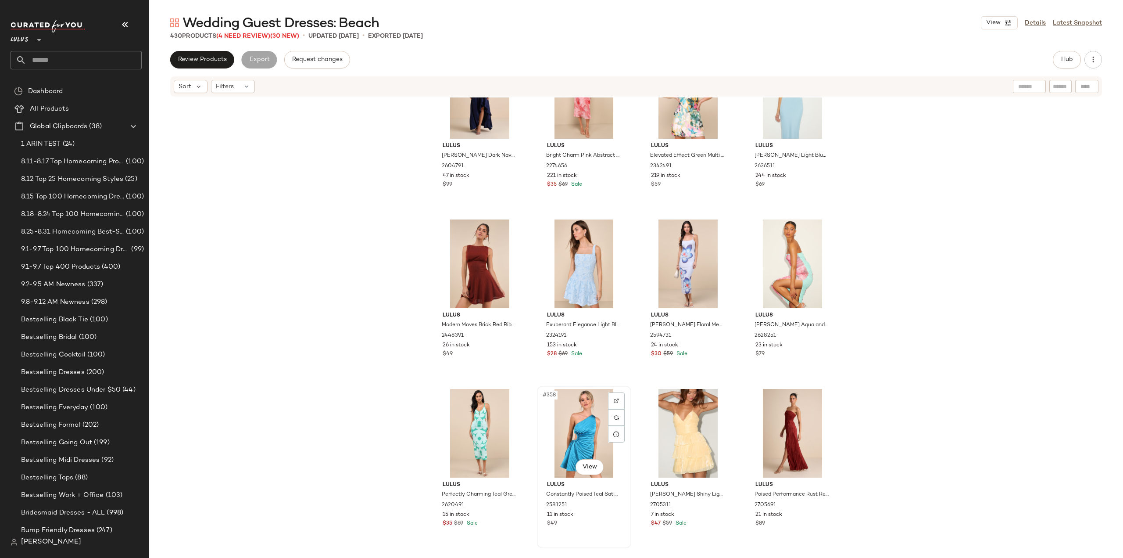
scroll to position [14839, 0]
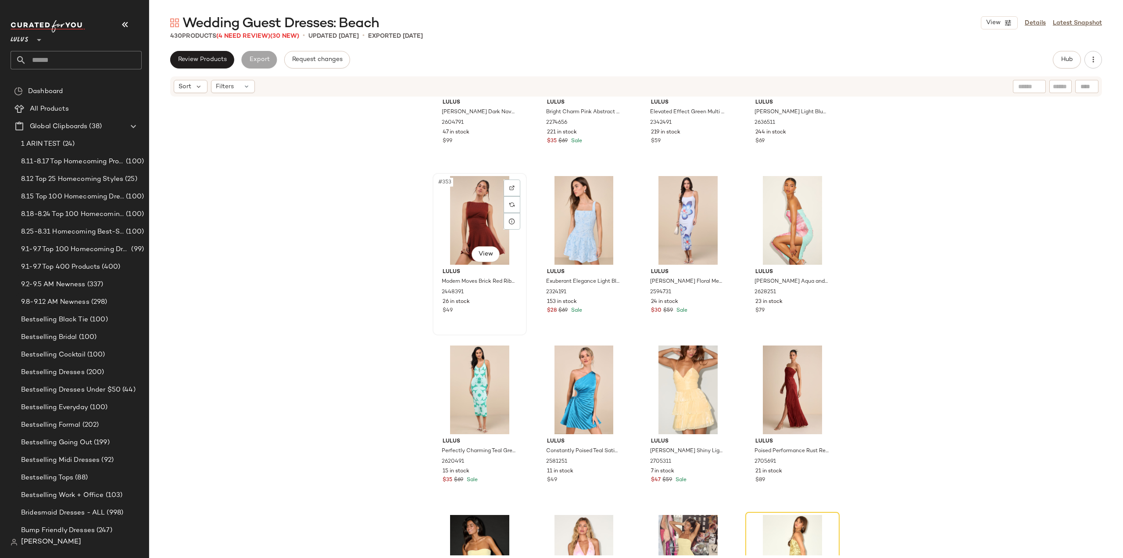
click at [493, 315] on div "Lulus Modern Moves Brick Red Ribbed Knit Sleeveless Mini Dress 2448391 26 in st…" at bounding box center [480, 290] width 88 height 51
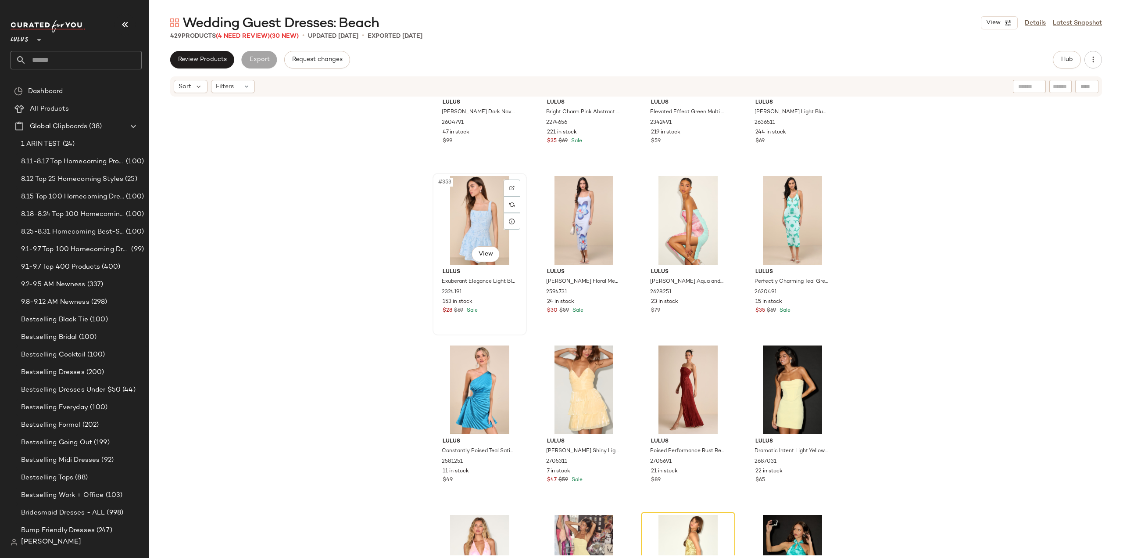
click at [491, 311] on div "$28 $69 Sale" at bounding box center [480, 311] width 74 height 8
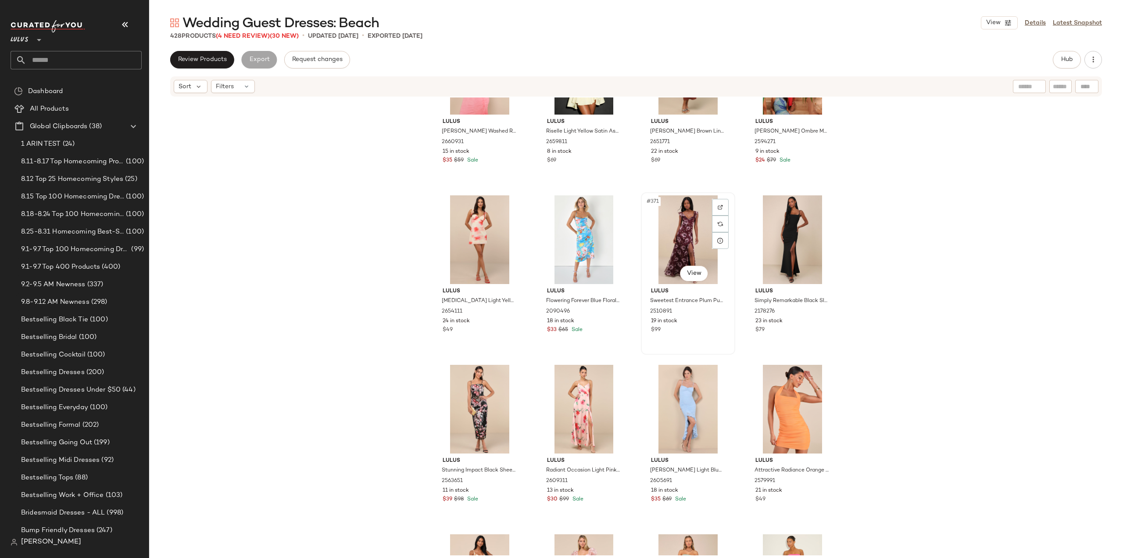
scroll to position [15541, 0]
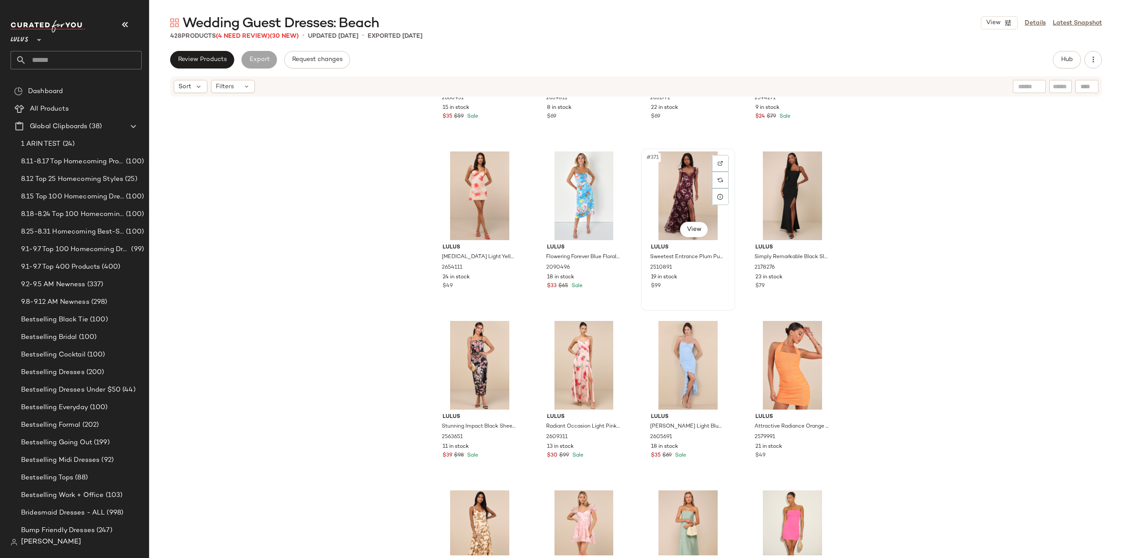
click at [692, 285] on div "$99" at bounding box center [688, 286] width 74 height 8
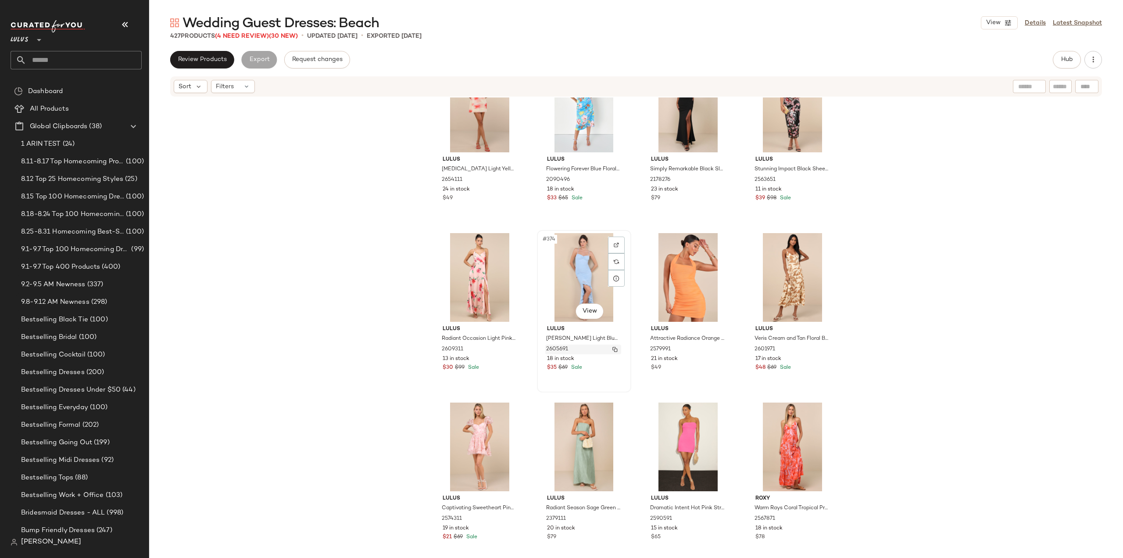
scroll to position [15716, 0]
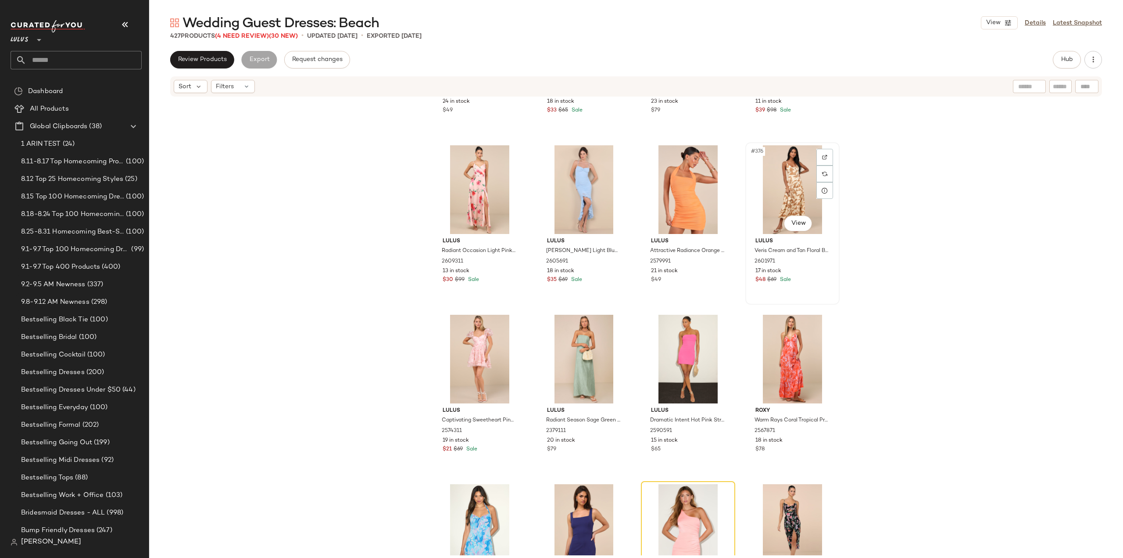
click at [806, 279] on div "$48 $69 Sale" at bounding box center [793, 280] width 74 height 8
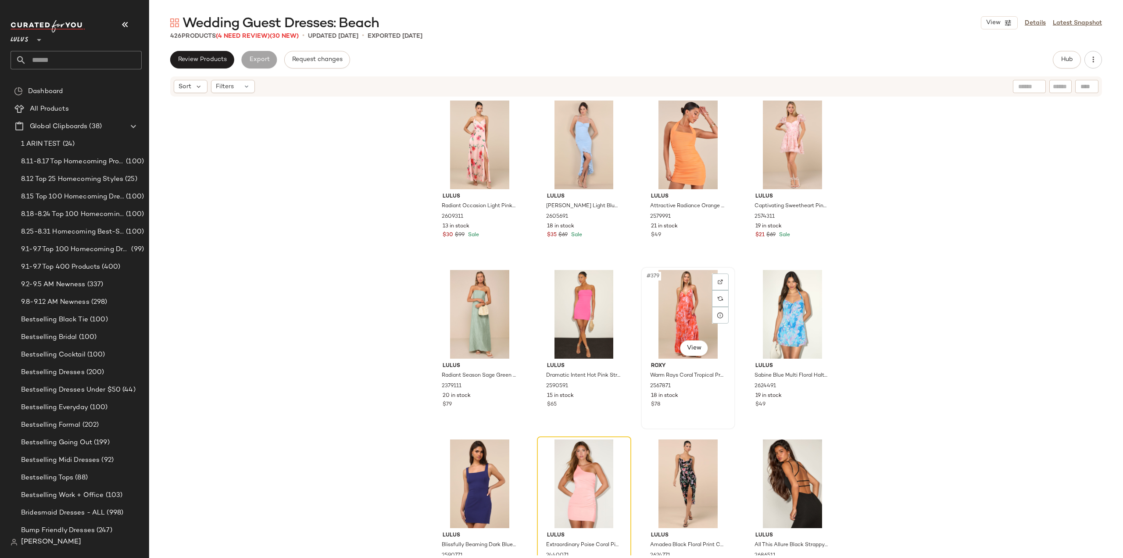
scroll to position [15804, 0]
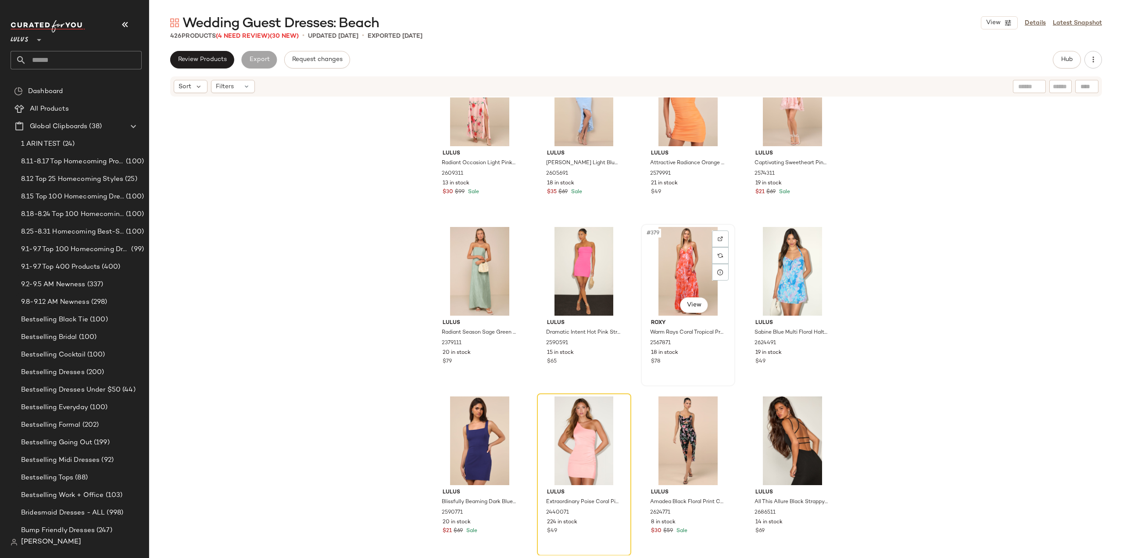
click at [689, 355] on div "18 in stock" at bounding box center [688, 353] width 74 height 8
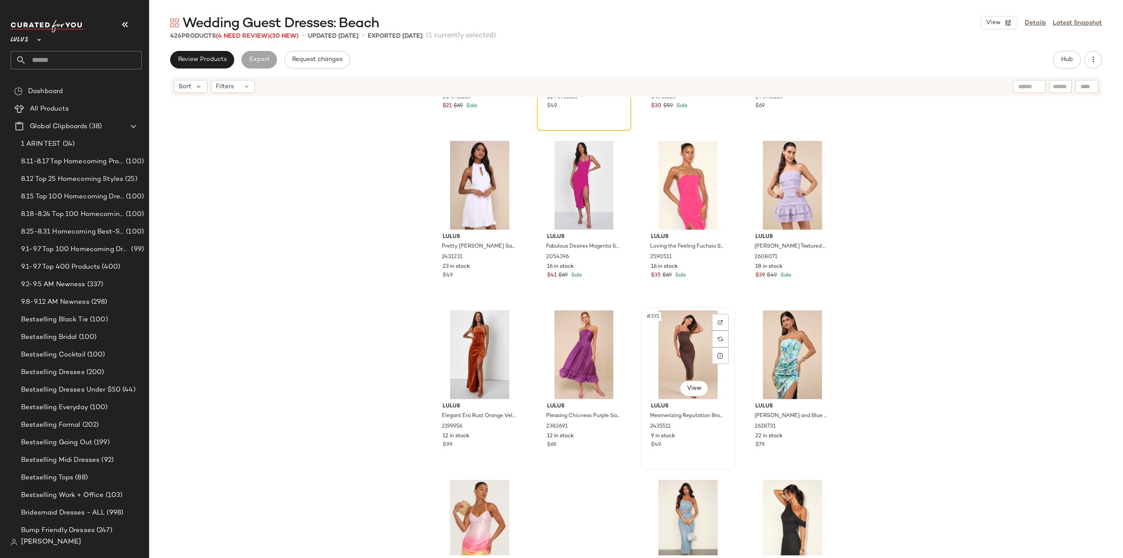
scroll to position [16243, 0]
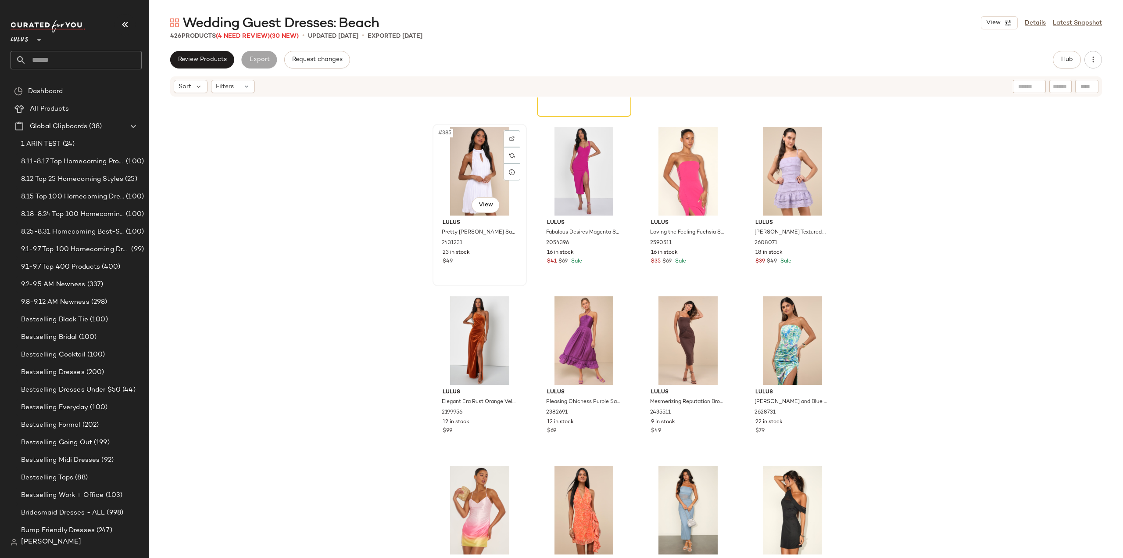
click at [486, 261] on div "$49" at bounding box center [480, 262] width 74 height 8
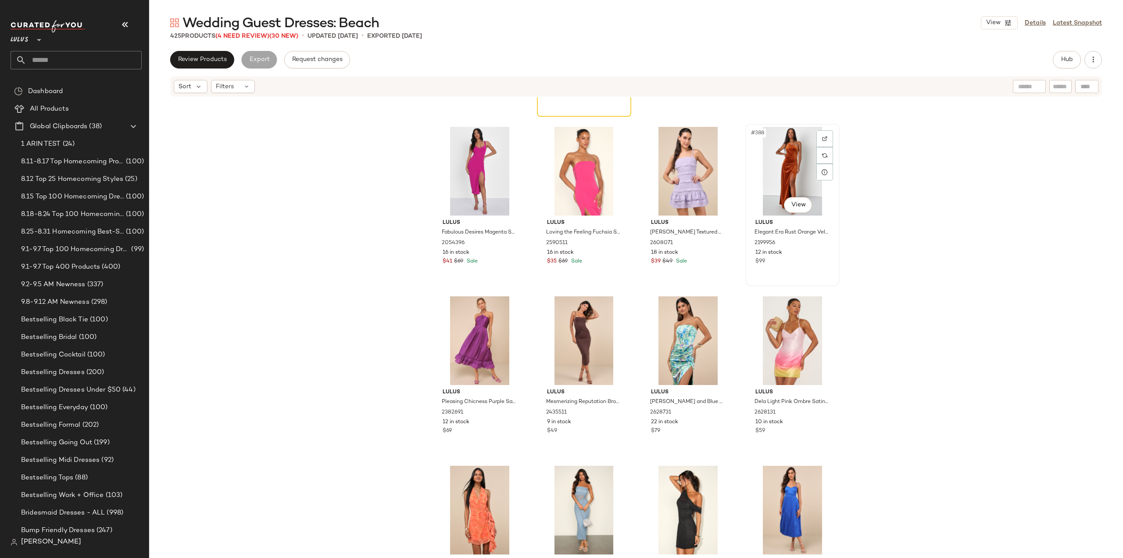
click at [805, 261] on div "$99" at bounding box center [793, 262] width 74 height 8
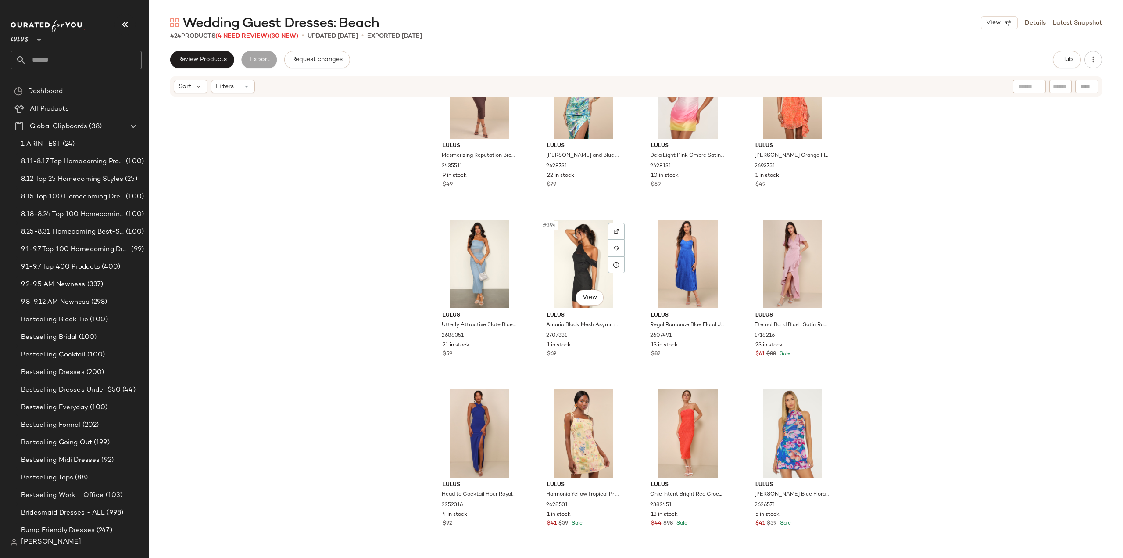
scroll to position [16550, 0]
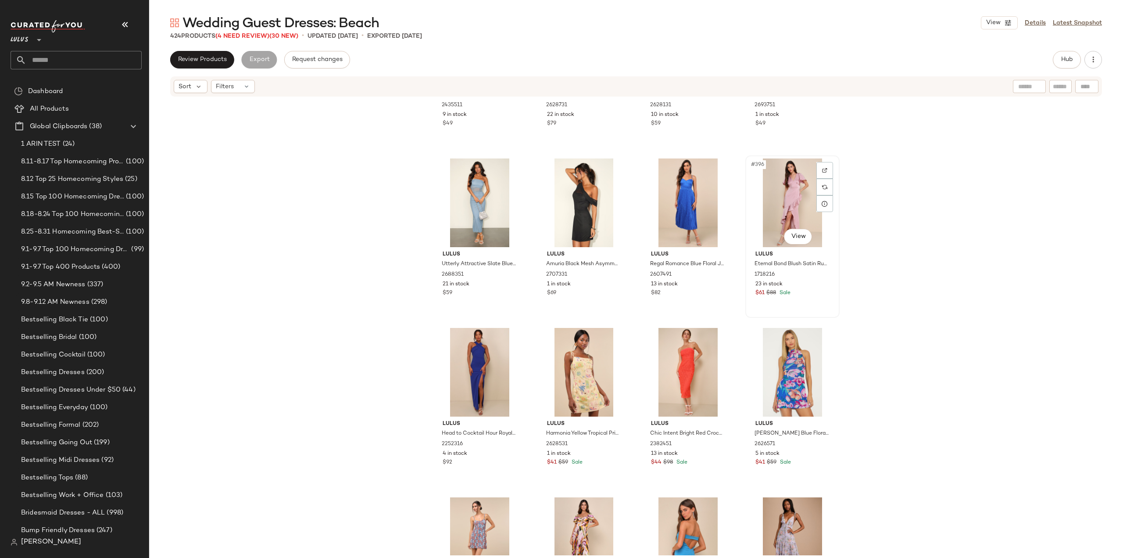
click at [802, 298] on div "#396 View Lulus Eternal Bond Blush Satin Ruffled Flutter Sleeve Maxi Dress 1718…" at bounding box center [792, 236] width 93 height 161
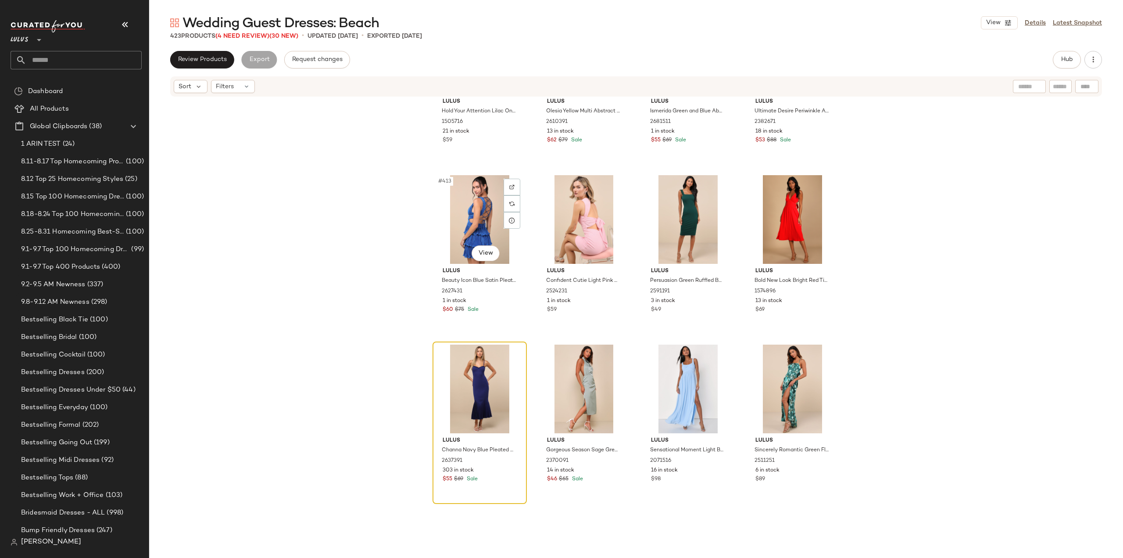
scroll to position [17384, 0]
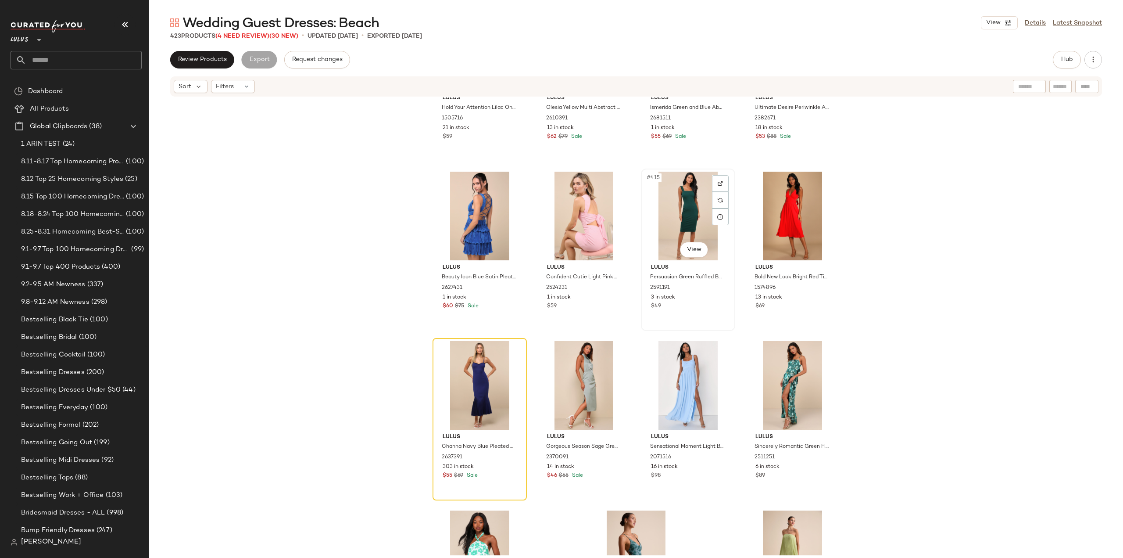
click at [701, 312] on div "#415 View Lulus Persuasion Green Ruffled Bodycon Midi Dress 2591191 3 in stock …" at bounding box center [688, 249] width 93 height 161
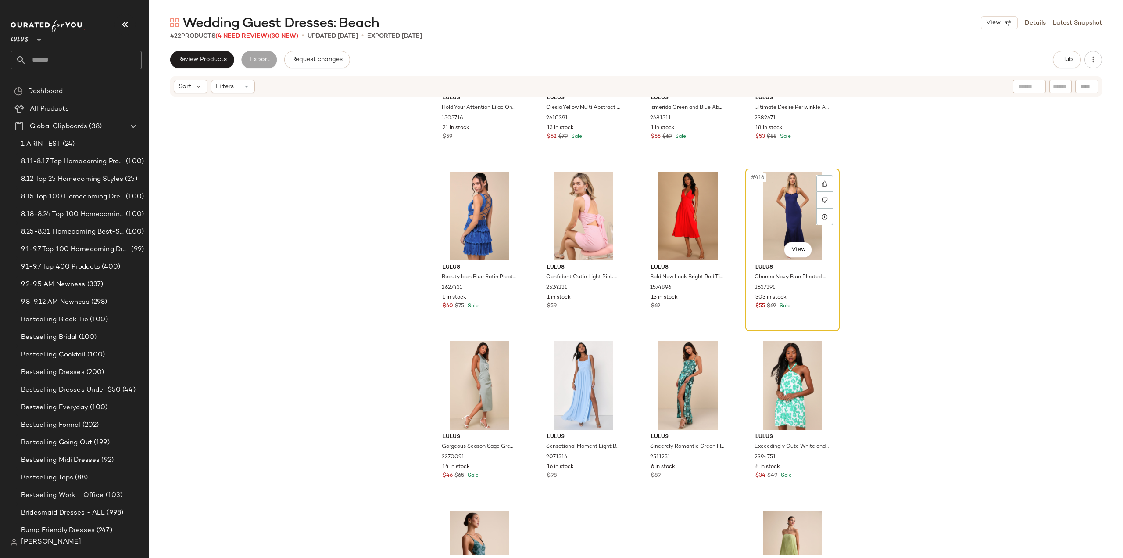
click at [800, 312] on div "#416 View Lulus Channa Navy Blue Pleated Hem Midi Dress 2637391 303 in stock $5…" at bounding box center [792, 249] width 93 height 161
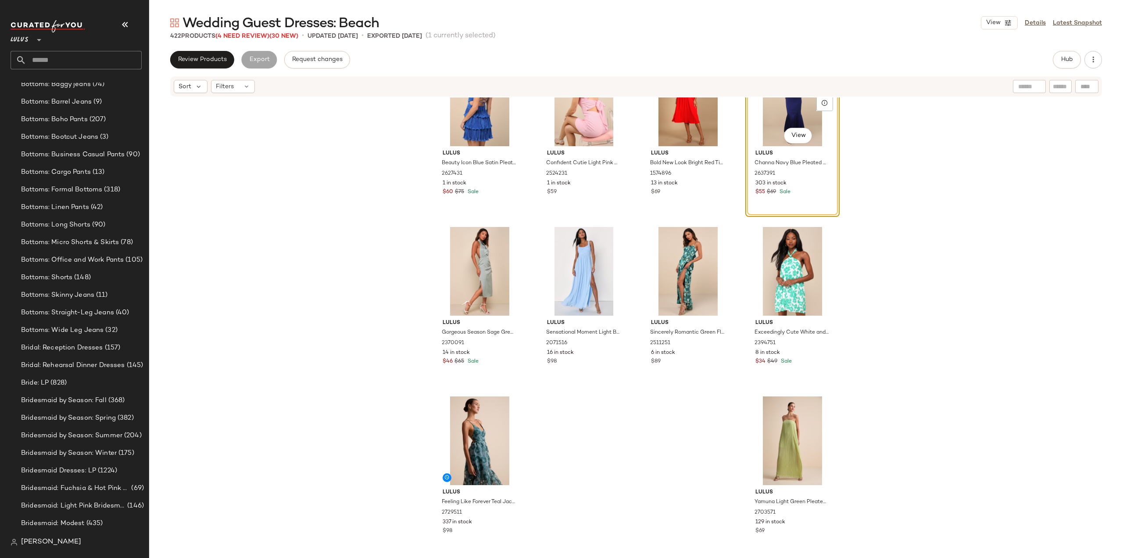
scroll to position [1518, 0]
click at [49, 298] on span "Bridal: Reception Dresses" at bounding box center [62, 293] width 82 height 10
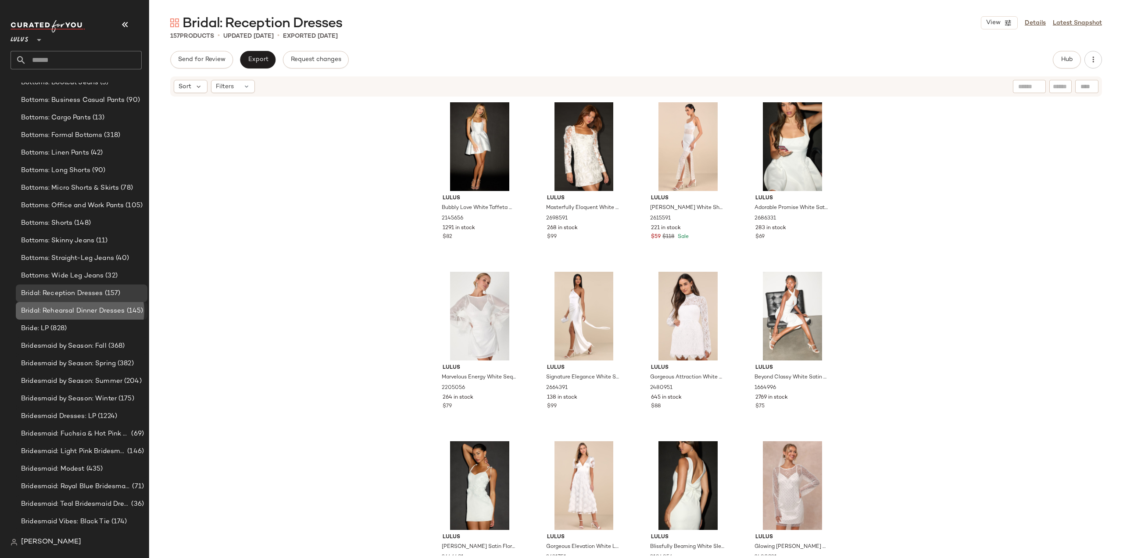
click at [45, 315] on span "Bridal: Rehearsal Dinner Dresses" at bounding box center [73, 311] width 104 height 10
